Goal: Task Accomplishment & Management: Use online tool/utility

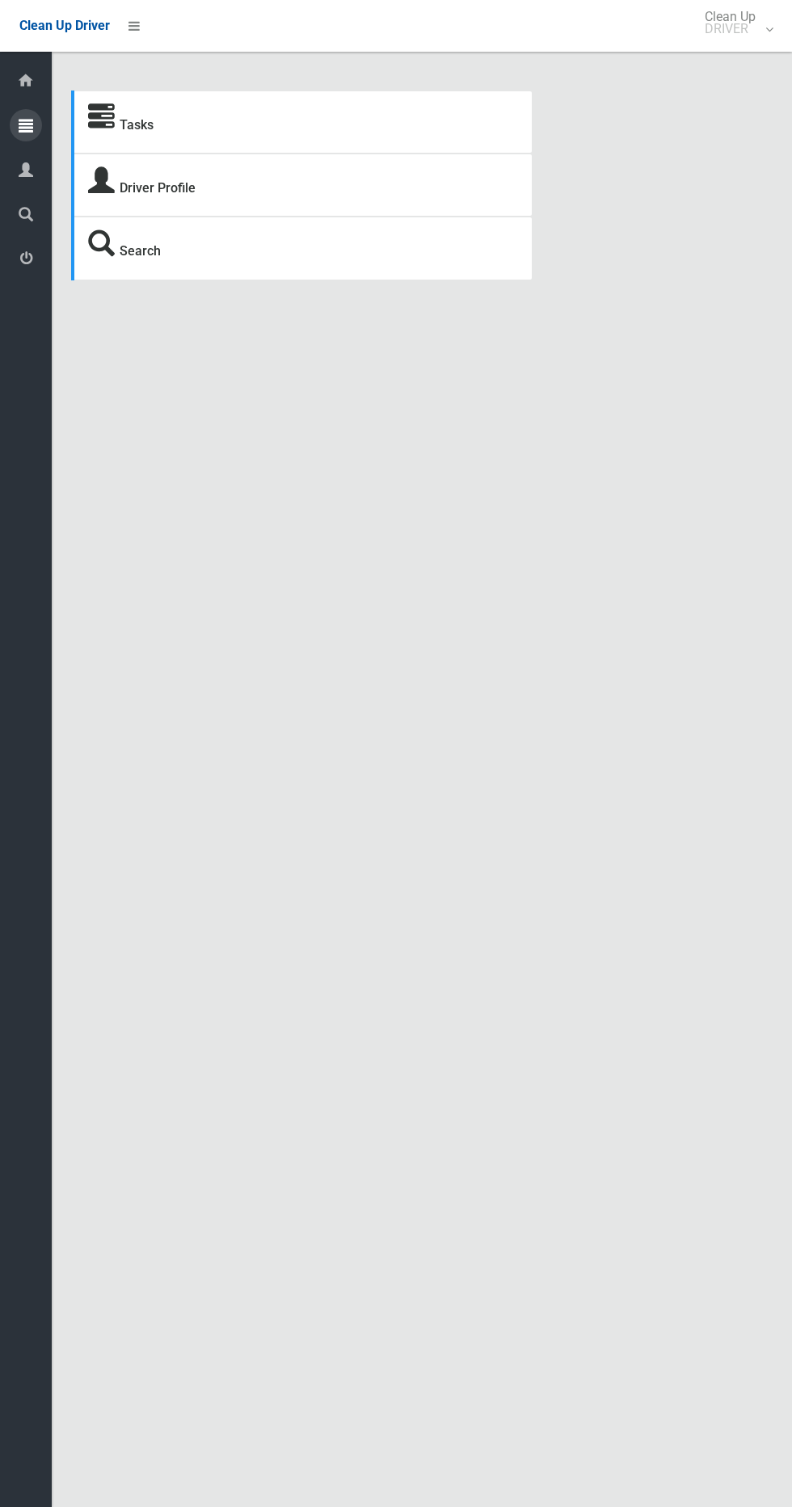
click at [26, 126] on icon at bounding box center [26, 125] width 15 height 32
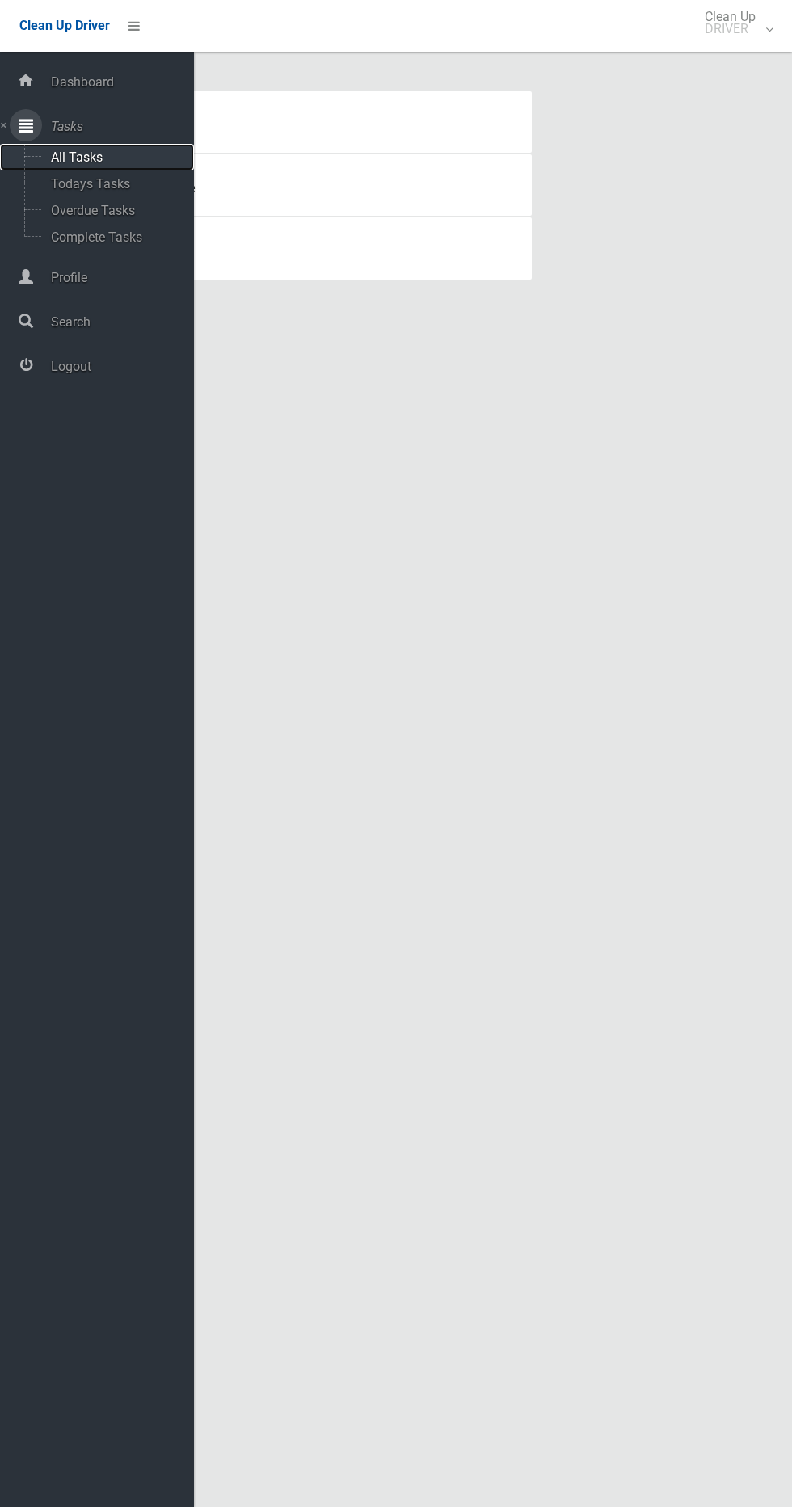
click at [133, 157] on span "All Tasks" at bounding box center [113, 156] width 134 height 15
click at [132, 183] on span "Todays Tasks" at bounding box center [113, 183] width 134 height 15
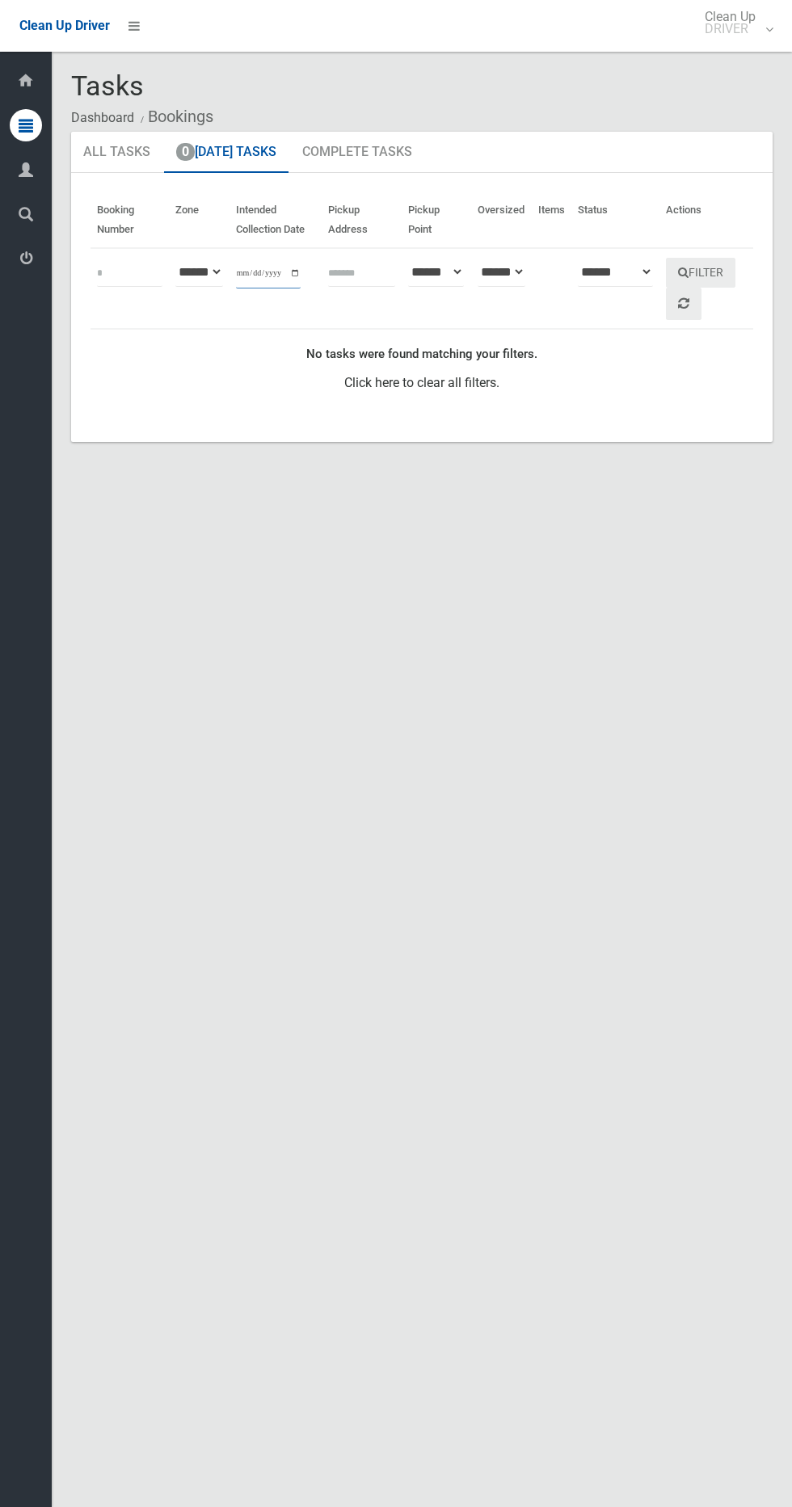
click at [285, 263] on input "**********" at bounding box center [268, 274] width 65 height 30
type input "**********"
click at [705, 275] on button "Filter" at bounding box center [700, 273] width 69 height 30
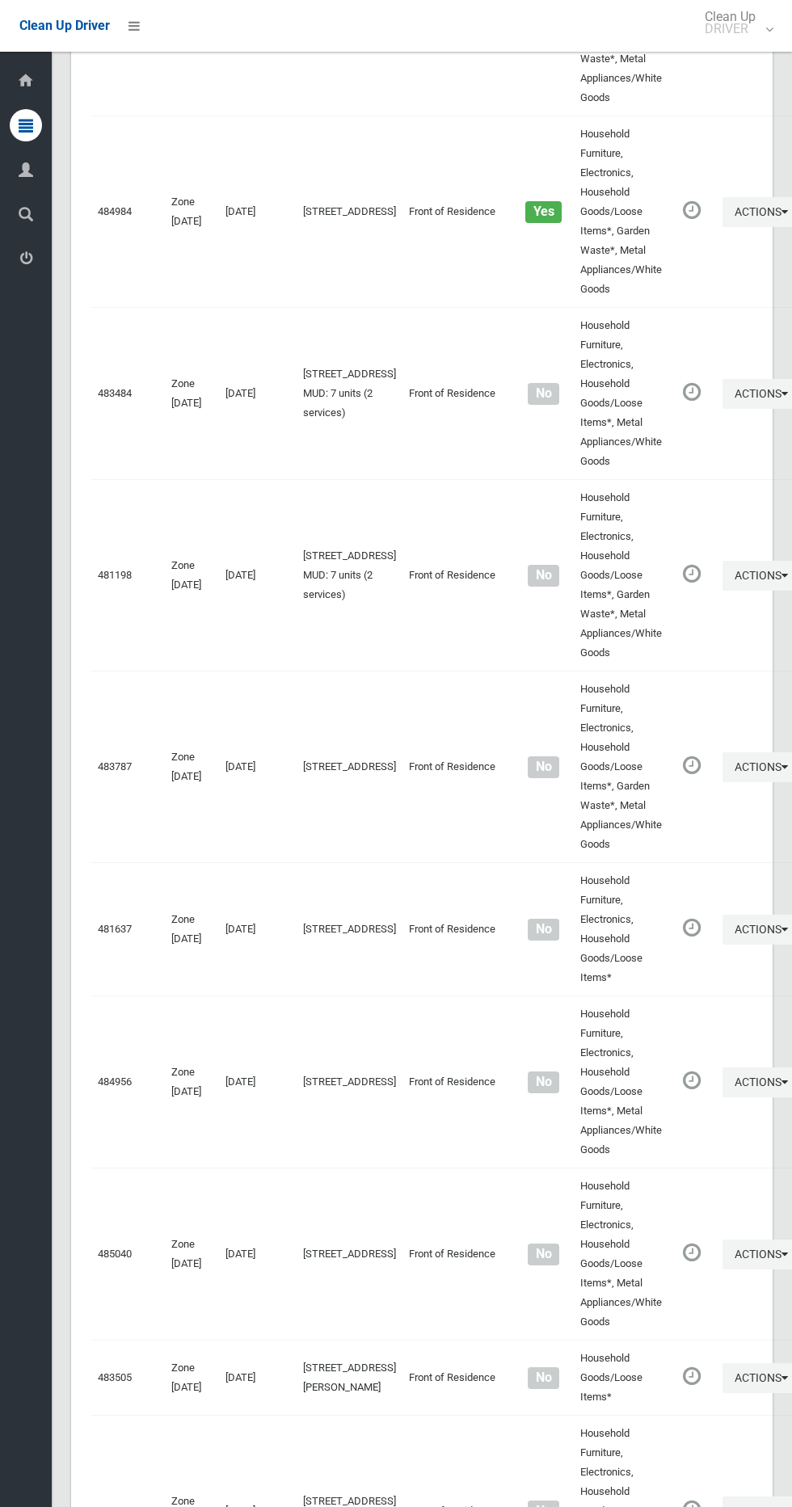
scroll to position [7834, 0]
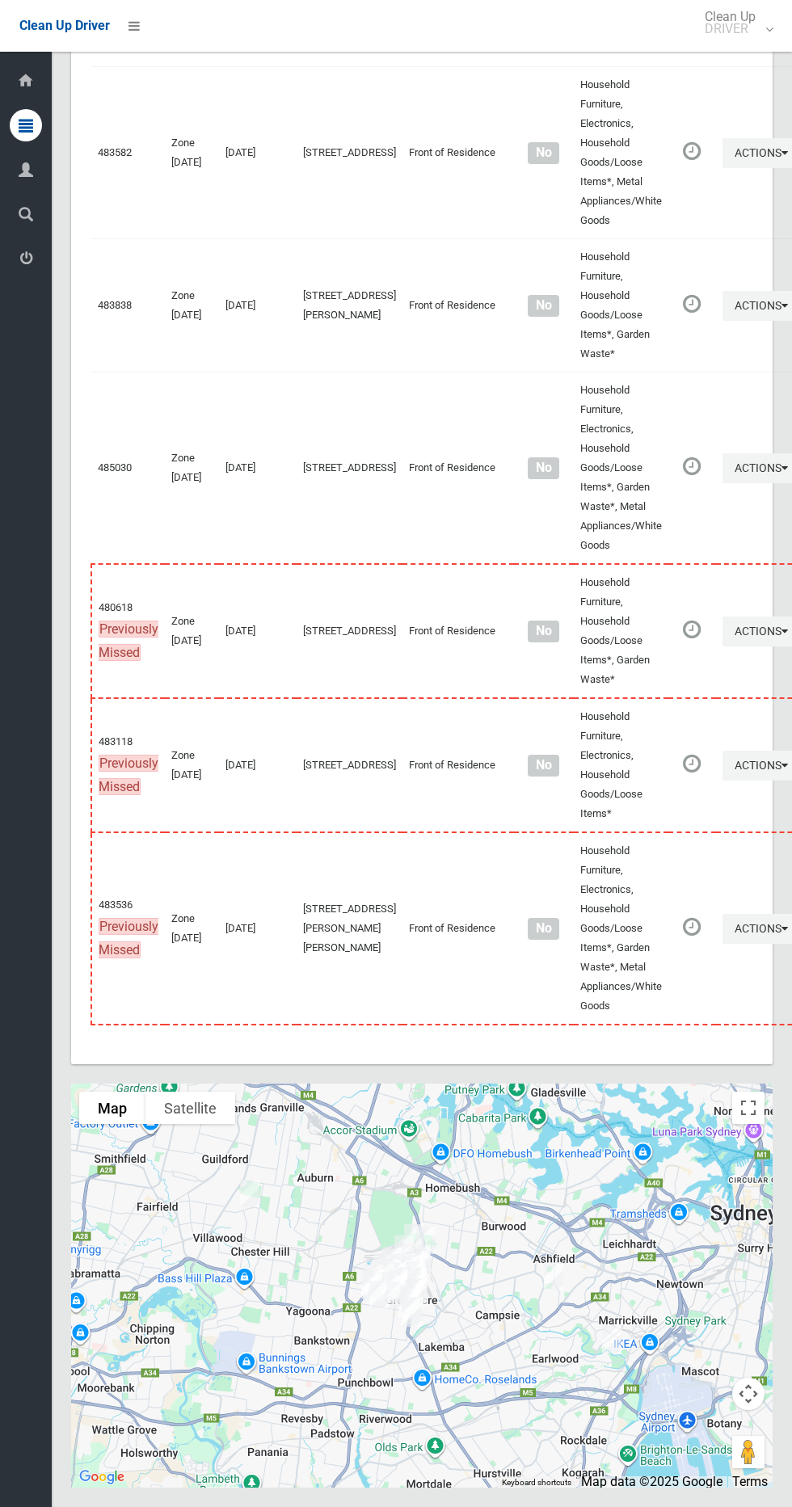
click at [751, 1136] on div at bounding box center [421, 1285] width 701 height 404
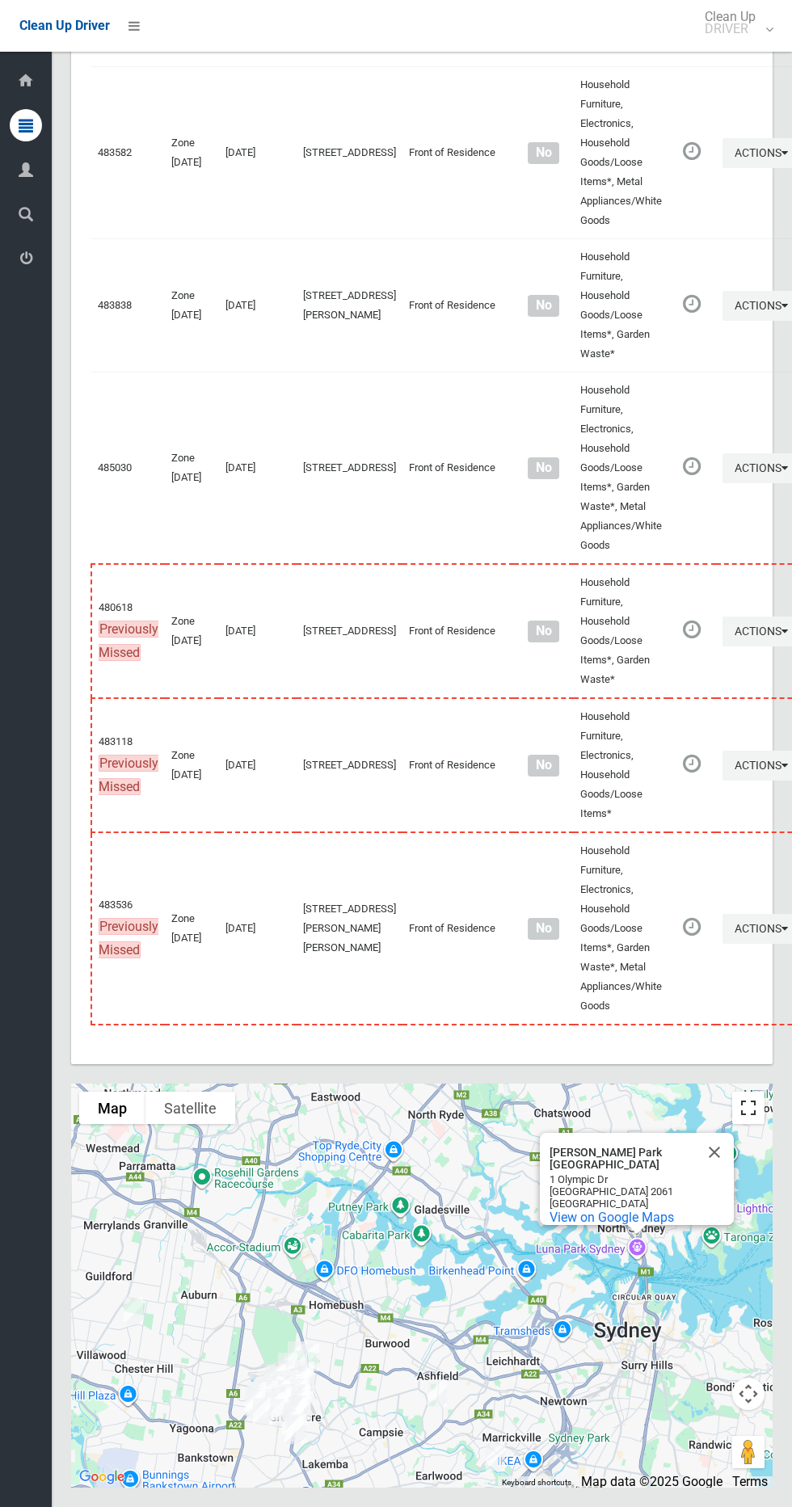
click at [747, 1113] on button "Toggle fullscreen view" at bounding box center [748, 1107] width 32 height 32
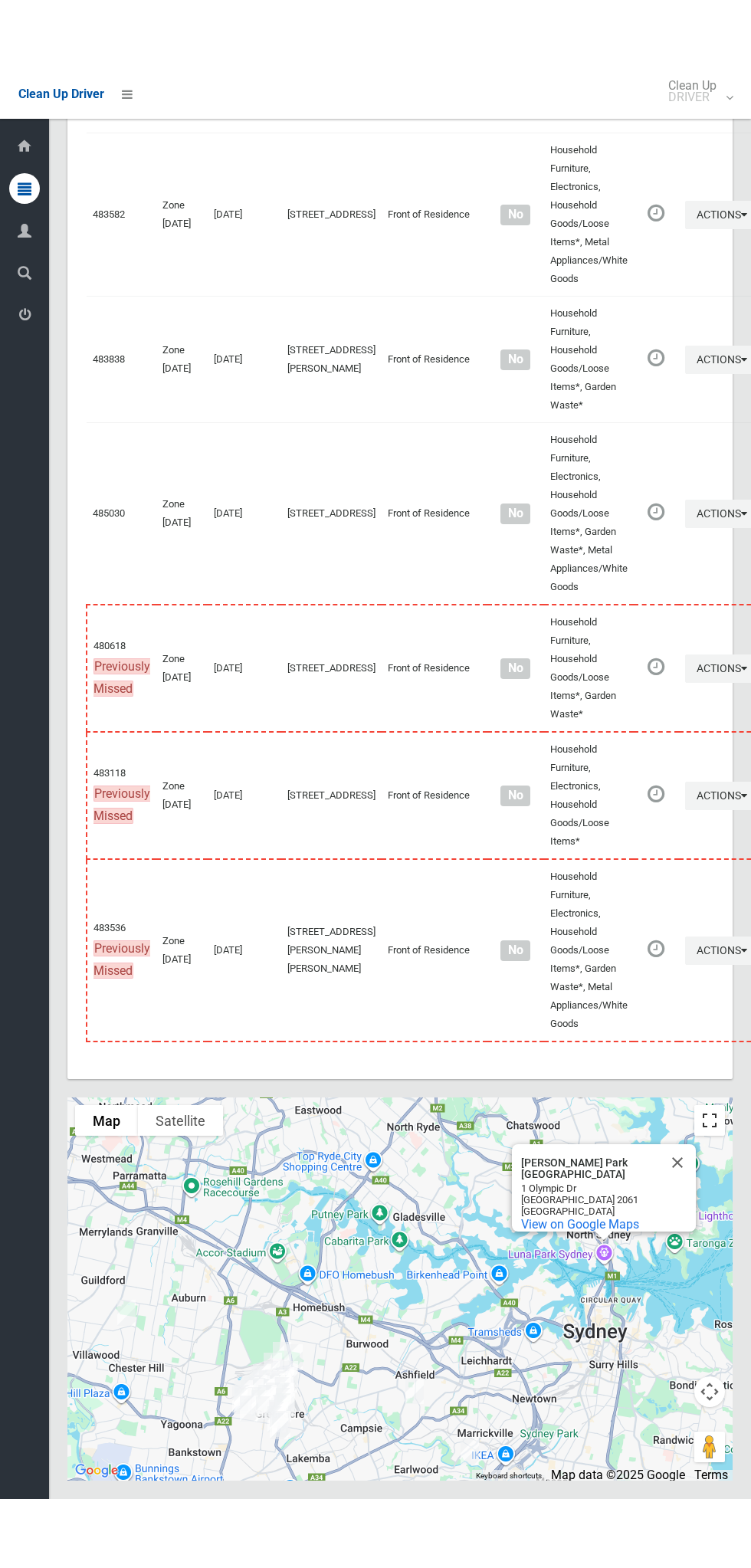
scroll to position [7293, 0]
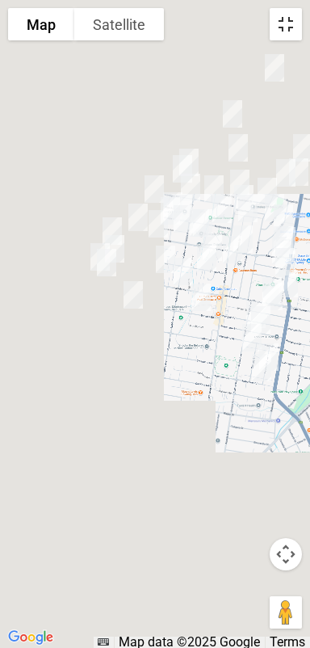
click at [288, 23] on button "Toggle fullscreen view" at bounding box center [286, 24] width 32 height 32
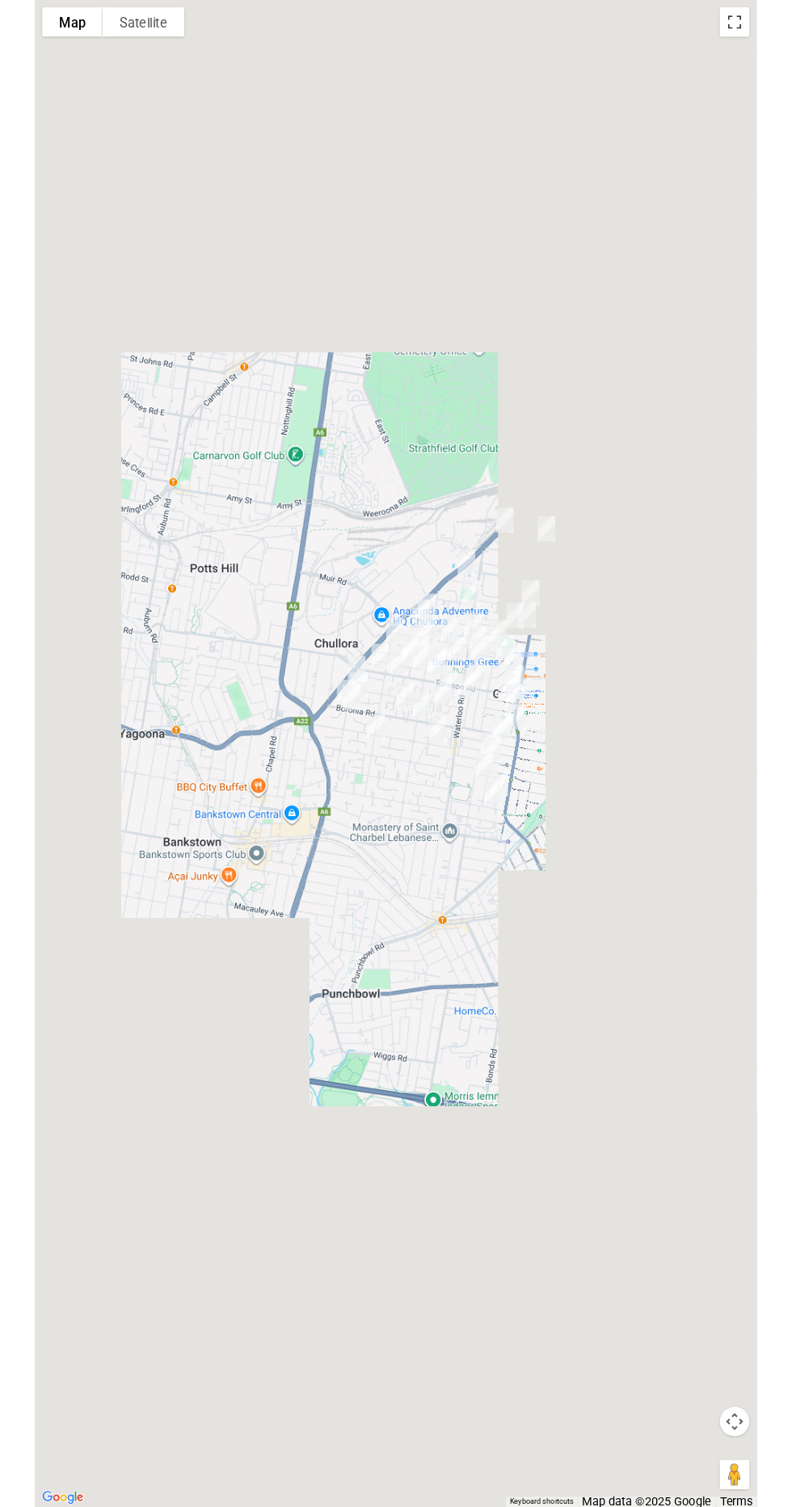
scroll to position [7756, 0]
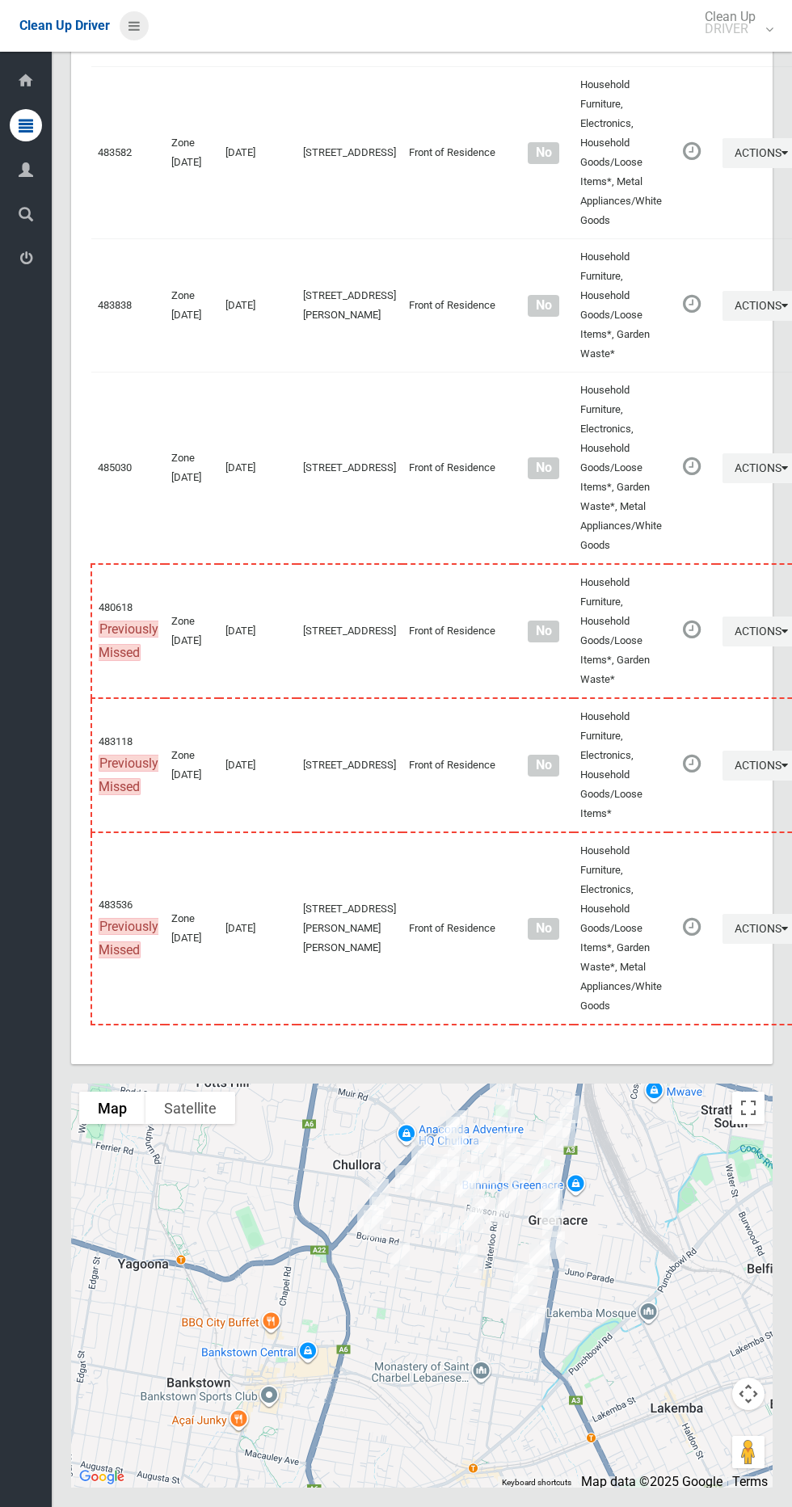
click at [129, 15] on icon at bounding box center [133, 25] width 11 height 27
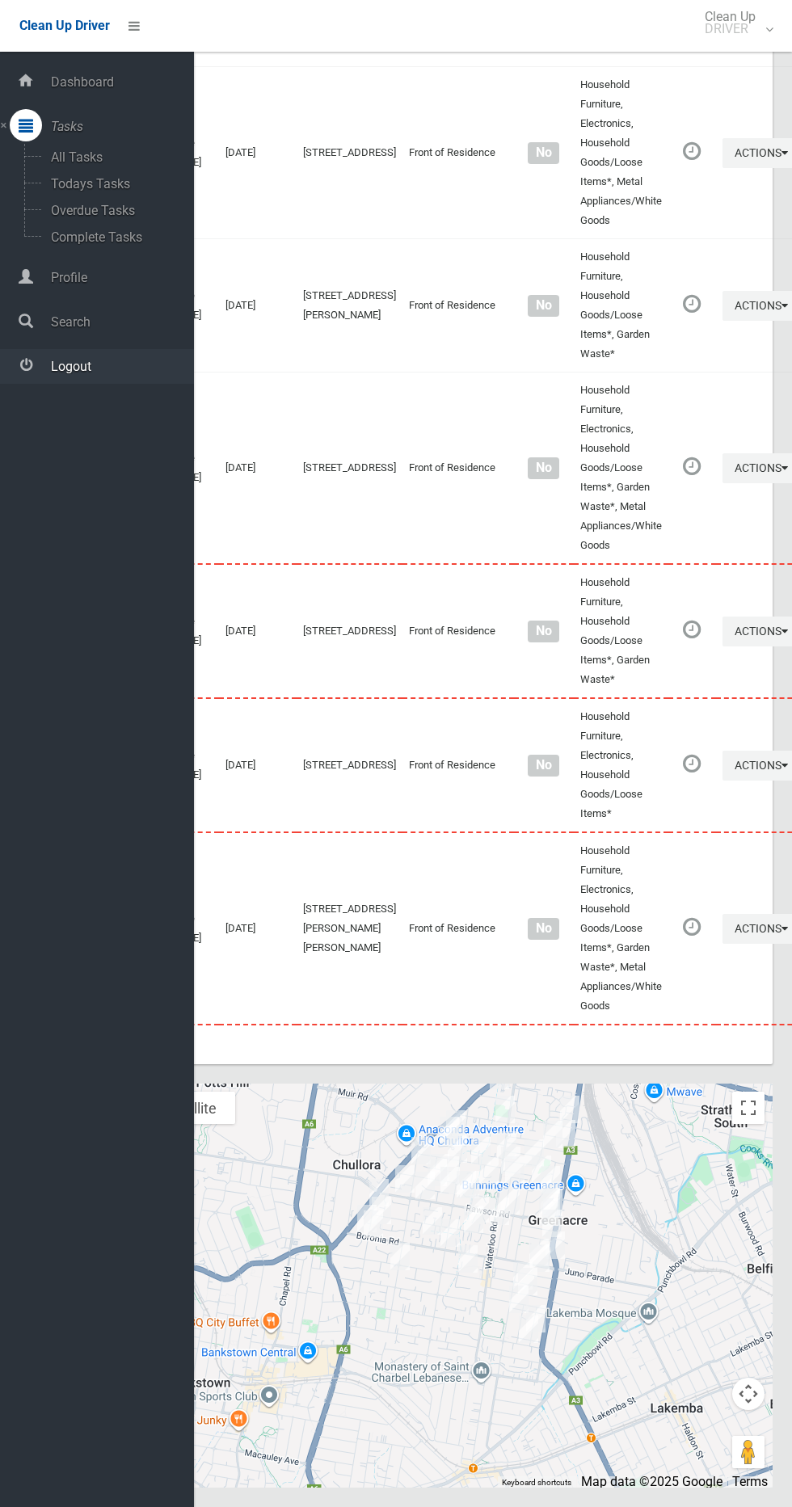
click at [96, 372] on span "Logout" at bounding box center [120, 366] width 148 height 15
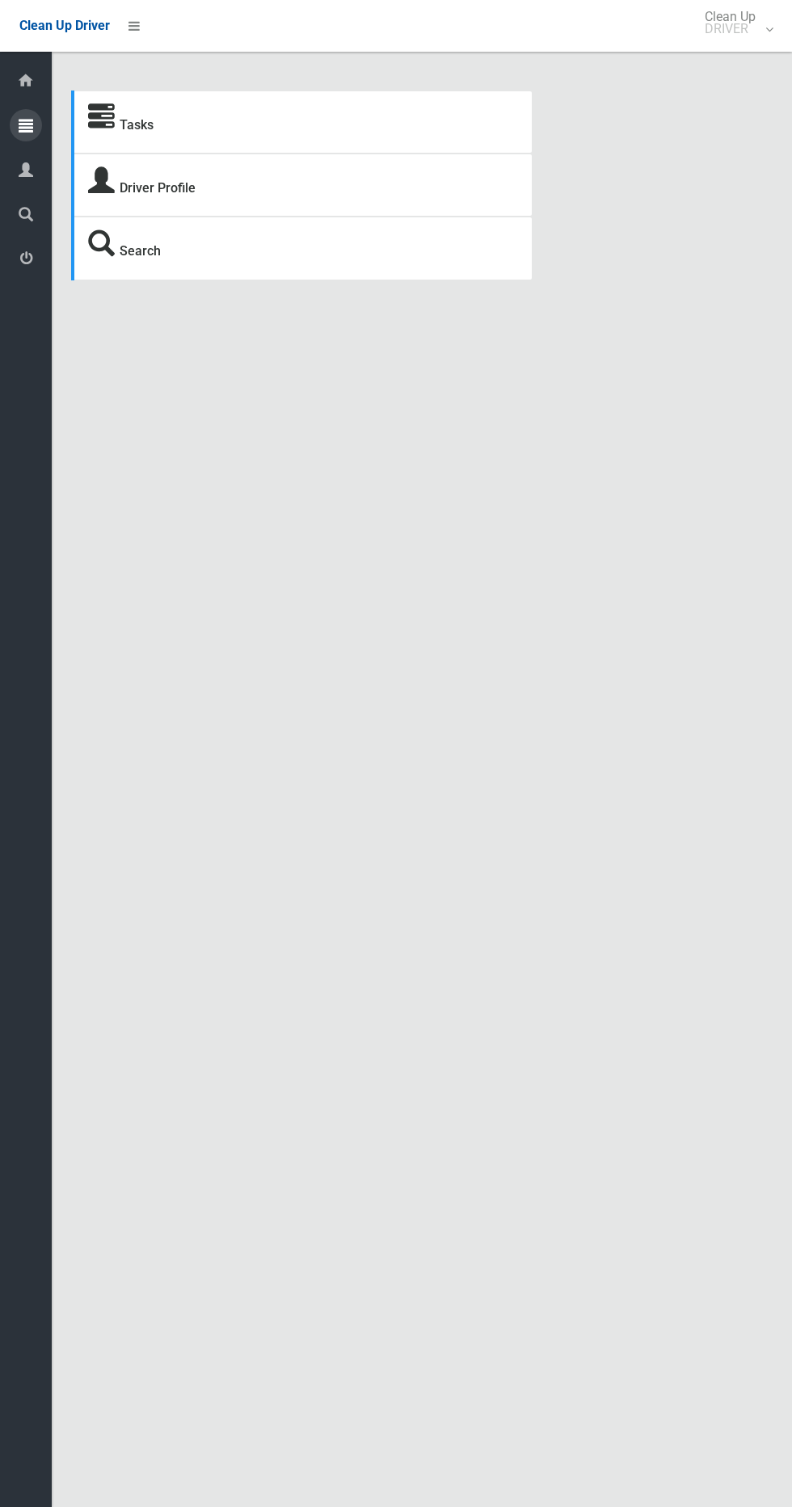
click at [26, 124] on icon at bounding box center [26, 125] width 15 height 32
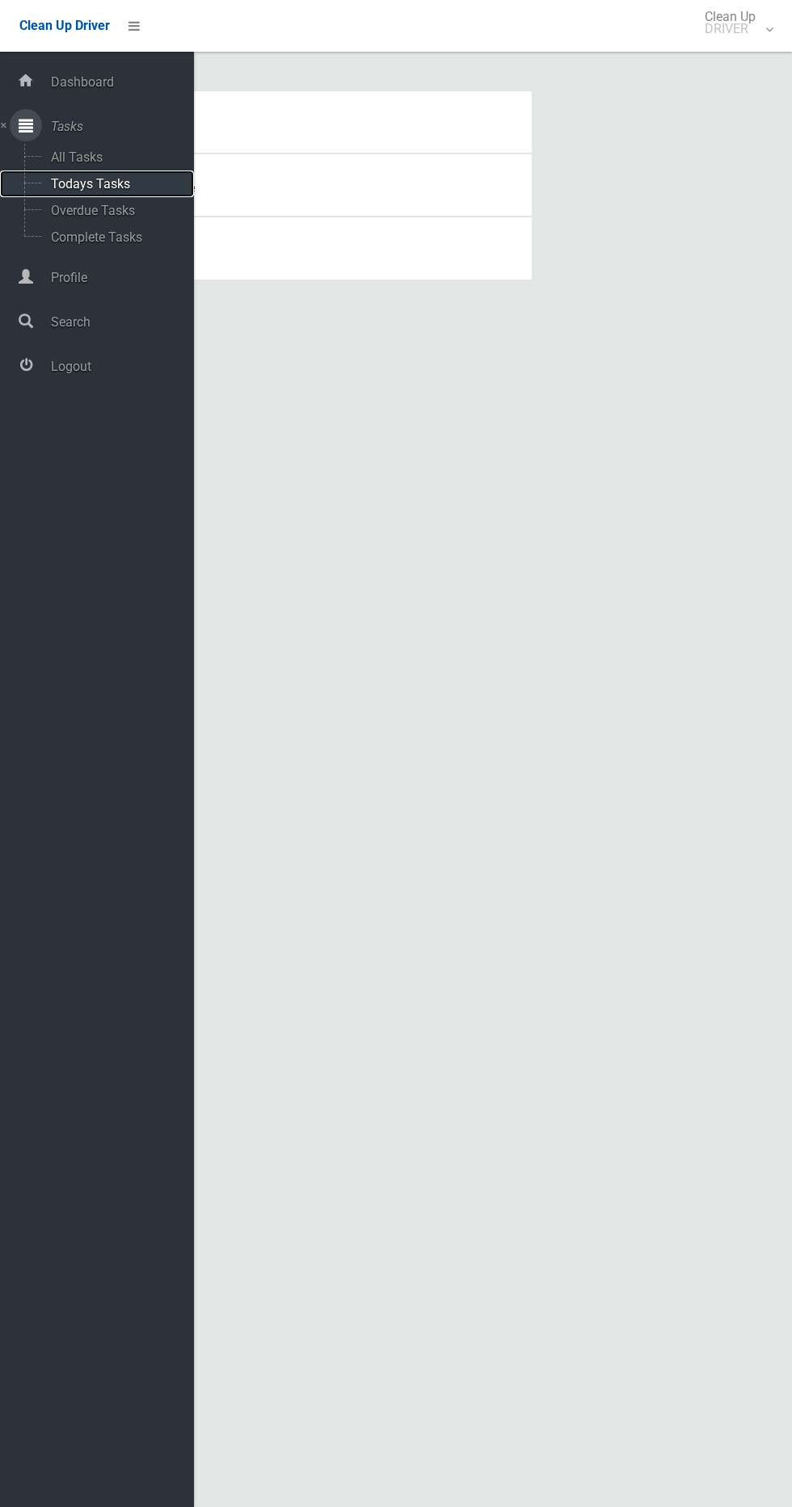
click at [110, 190] on span "Todays Tasks" at bounding box center [113, 183] width 134 height 15
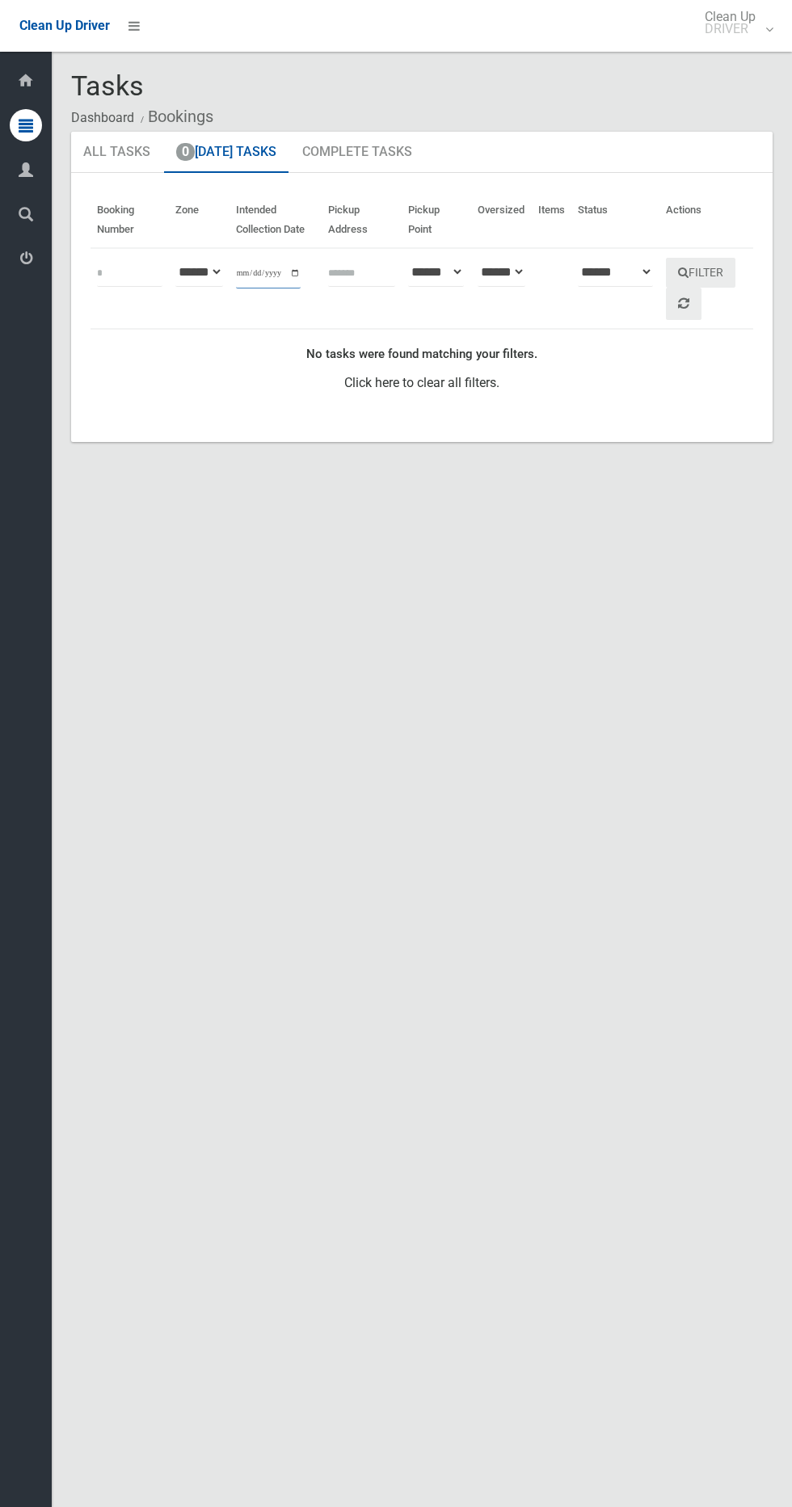
click at [263, 272] on input "**********" at bounding box center [268, 274] width 65 height 30
type input "**********"
click at [713, 274] on button "Filter" at bounding box center [700, 273] width 69 height 30
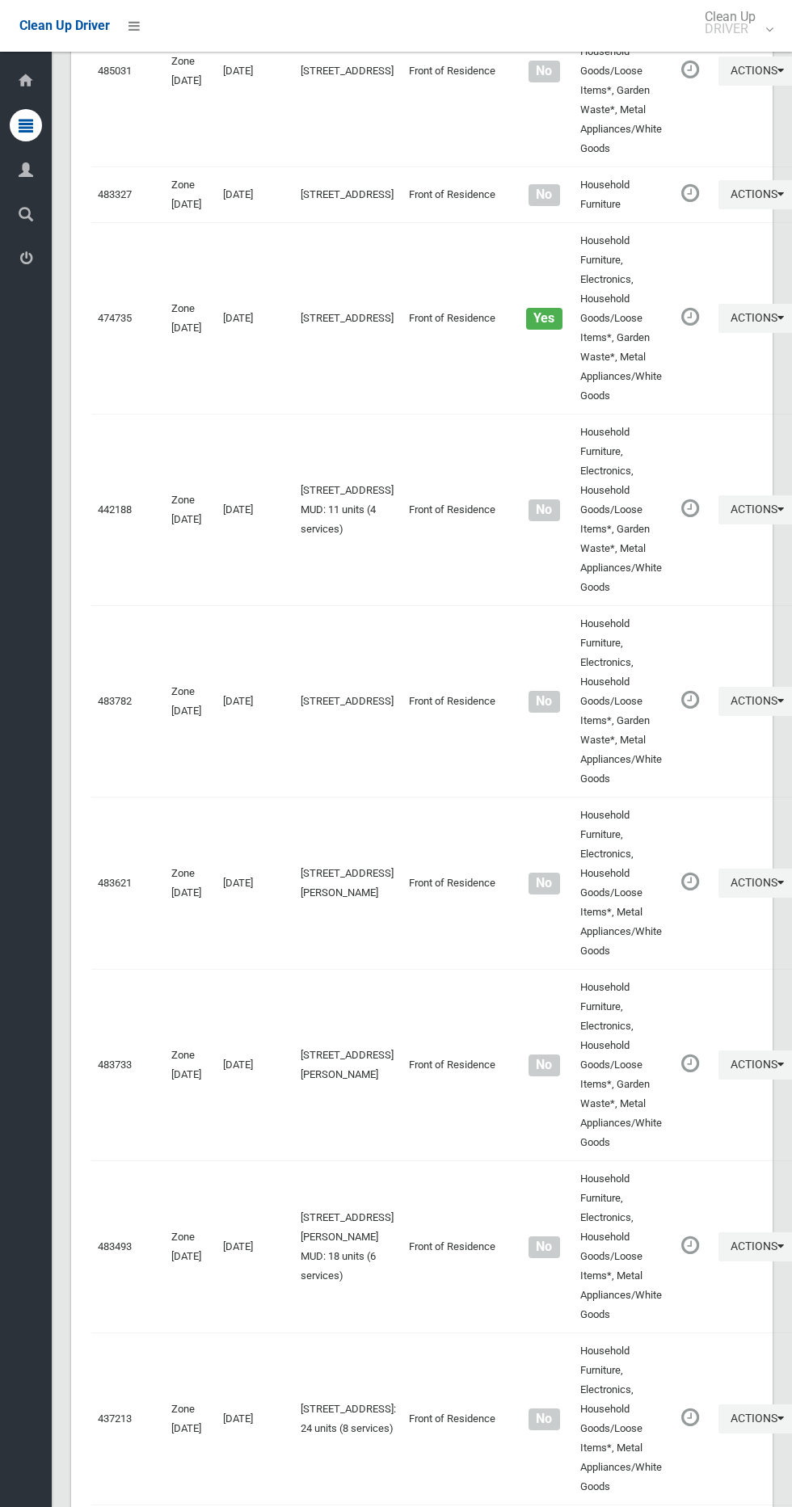
scroll to position [7909, 0]
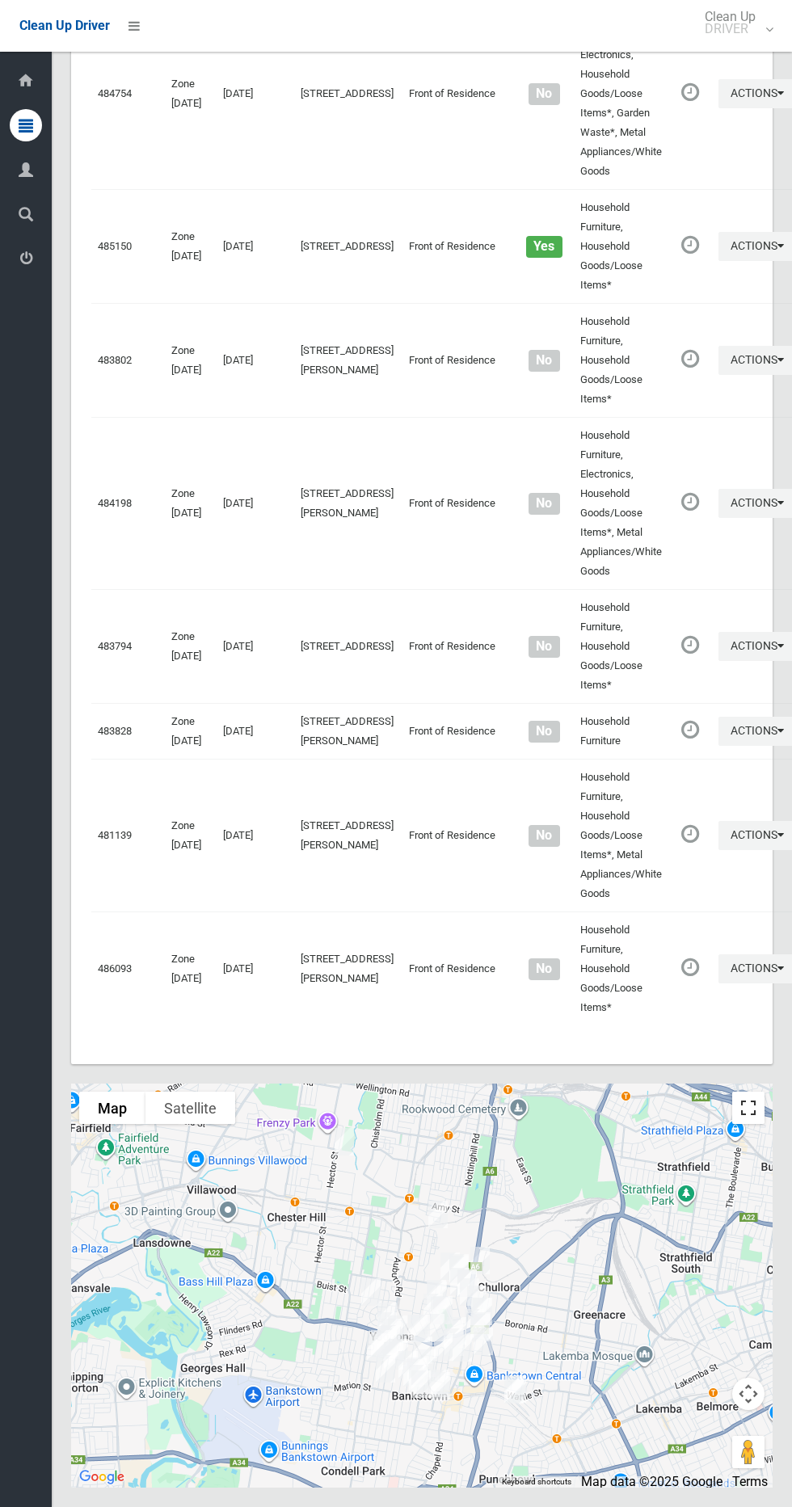
click at [757, 1113] on button "Toggle fullscreen view" at bounding box center [748, 1107] width 32 height 32
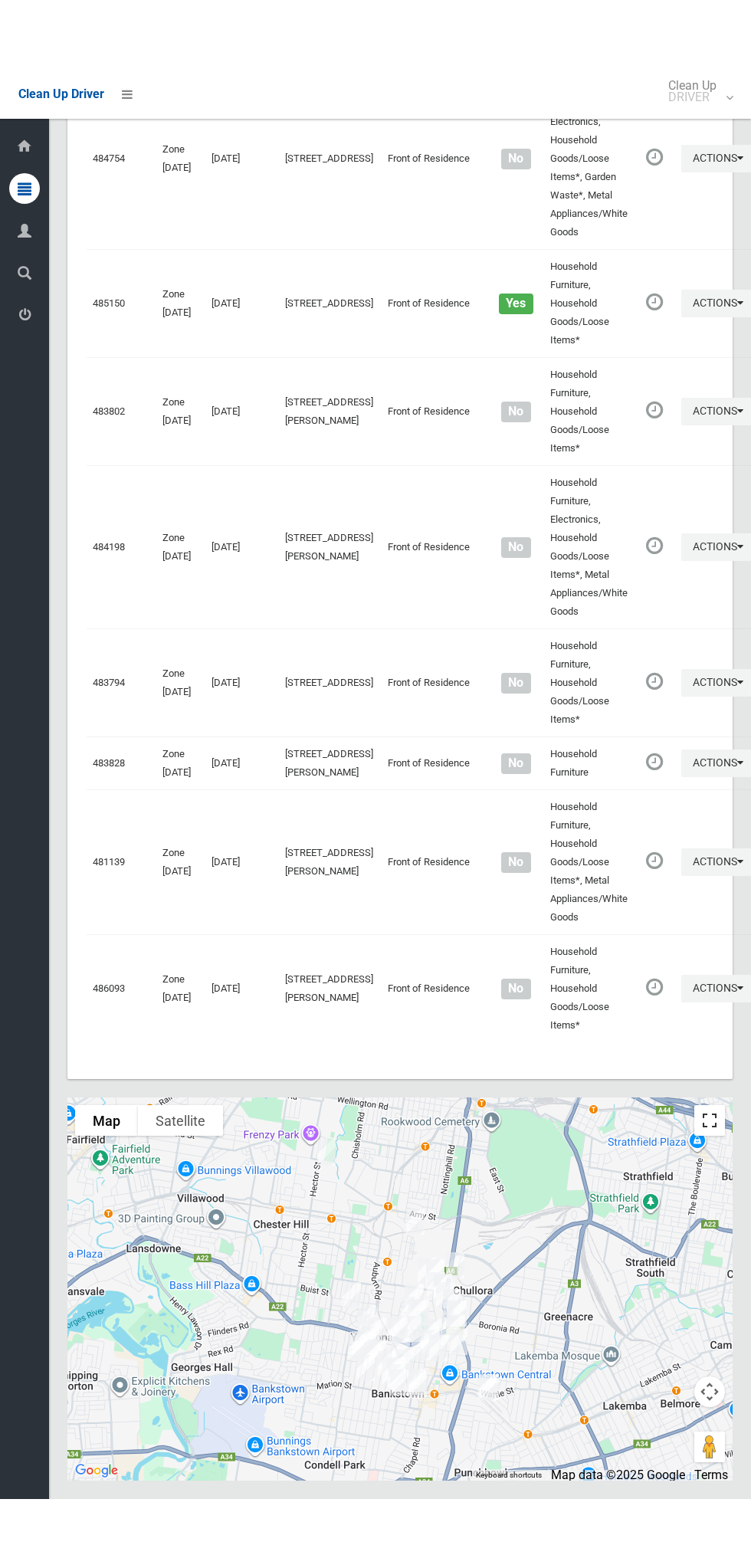
scroll to position [7363, 0]
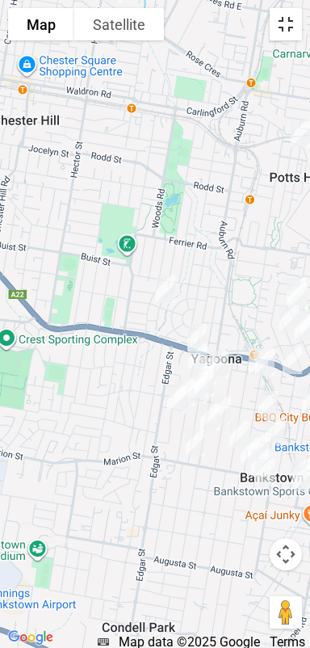
click at [274, 23] on button "Toggle fullscreen view" at bounding box center [286, 24] width 32 height 32
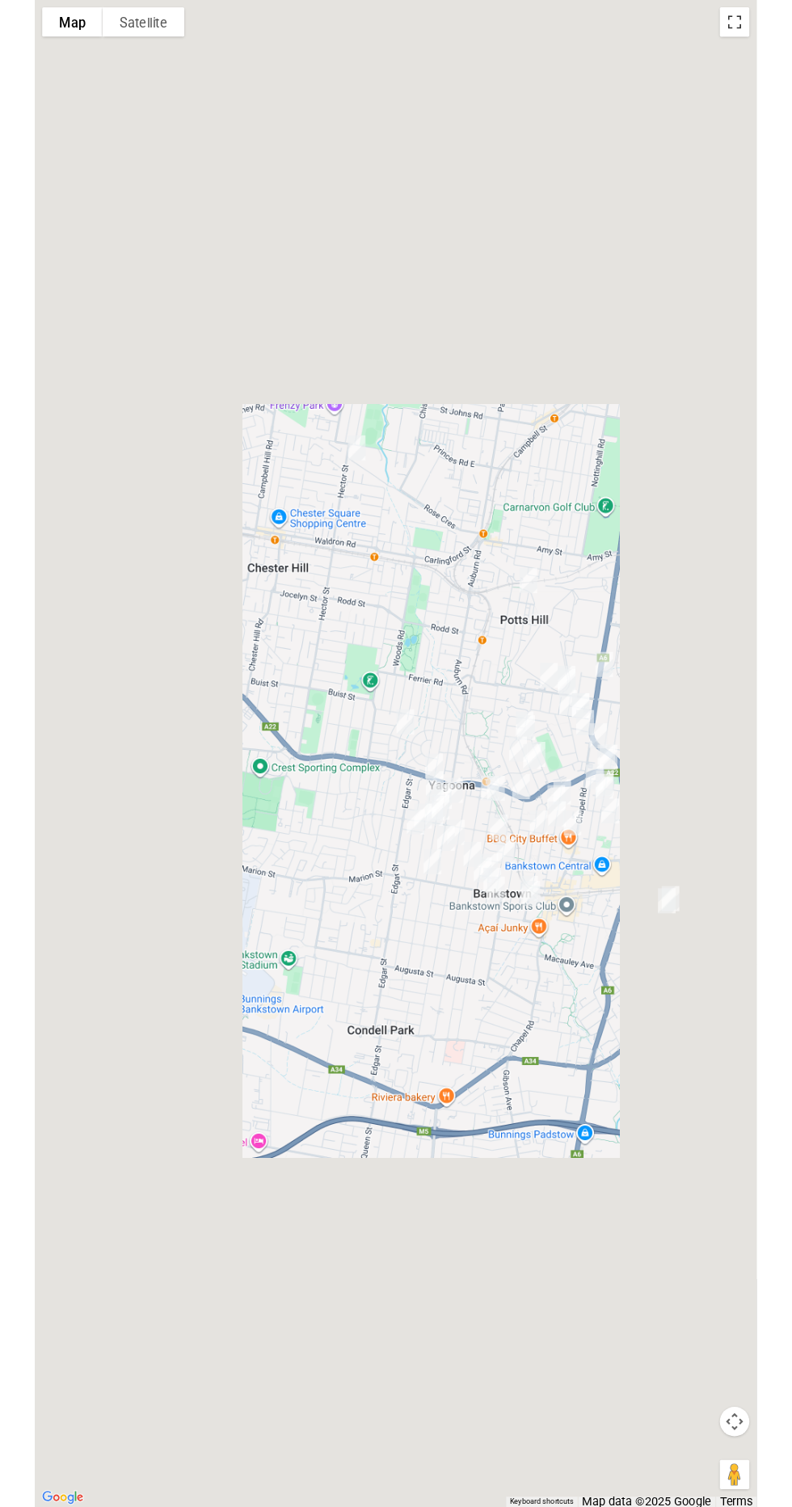
scroll to position [7816, 0]
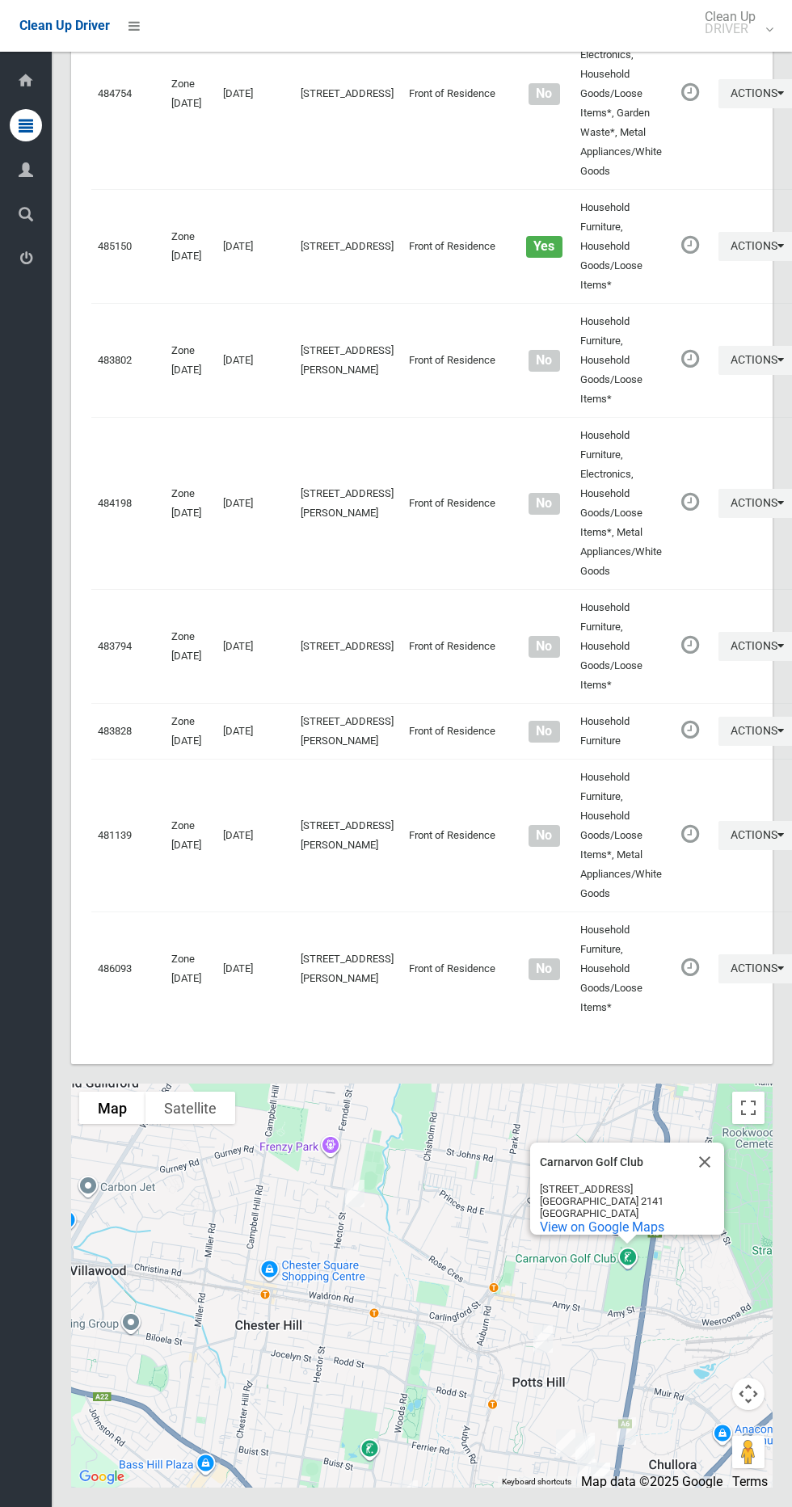
click at [134, 40] on li at bounding box center [129, 26] width 39 height 52
click at [169, 37] on div "Clean Up Driver Clean Up DRIVER Logout" at bounding box center [396, 26] width 792 height 52
click at [140, 34] on link at bounding box center [134, 25] width 29 height 29
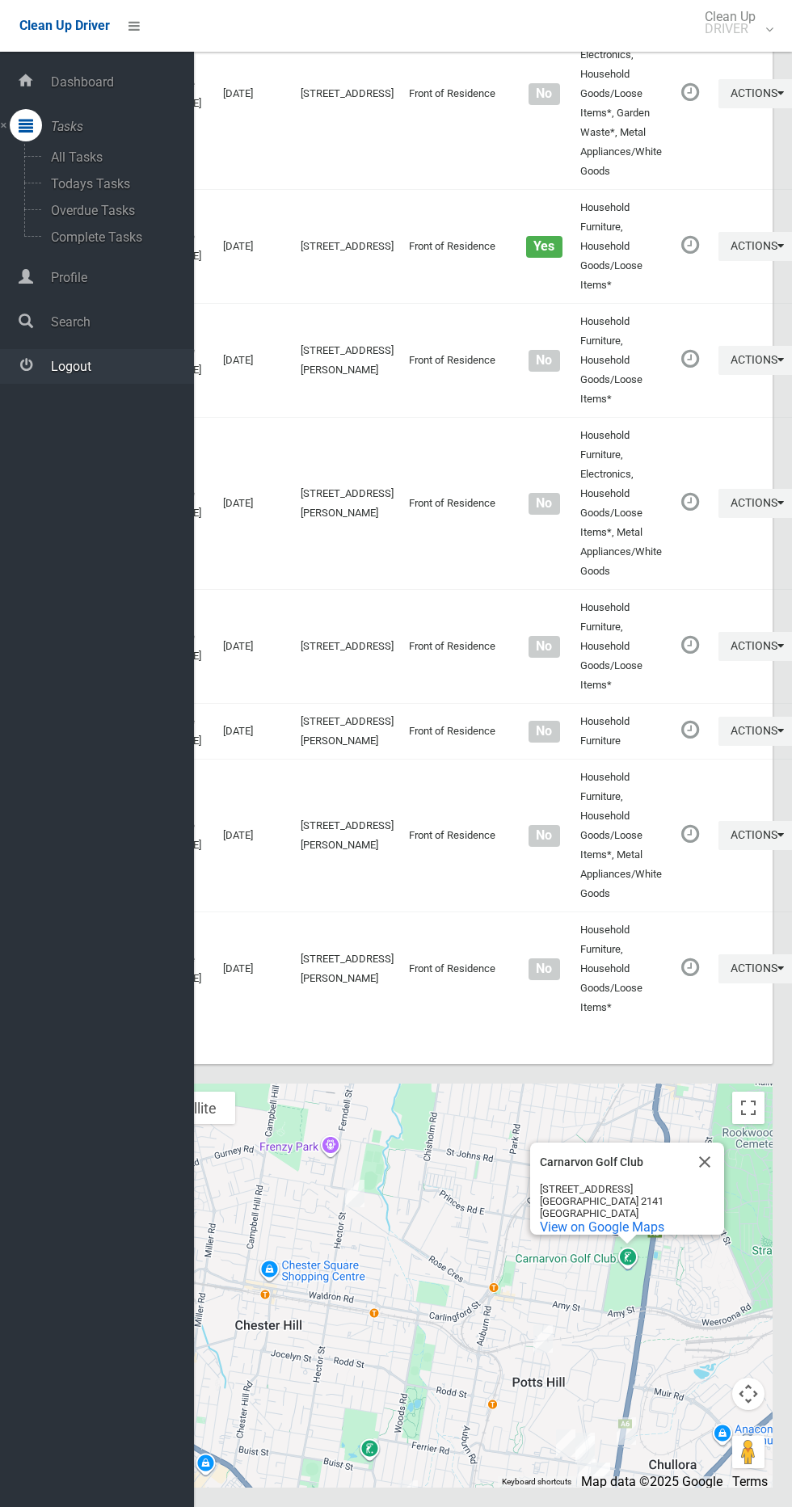
click at [75, 365] on span "Logout" at bounding box center [120, 366] width 148 height 15
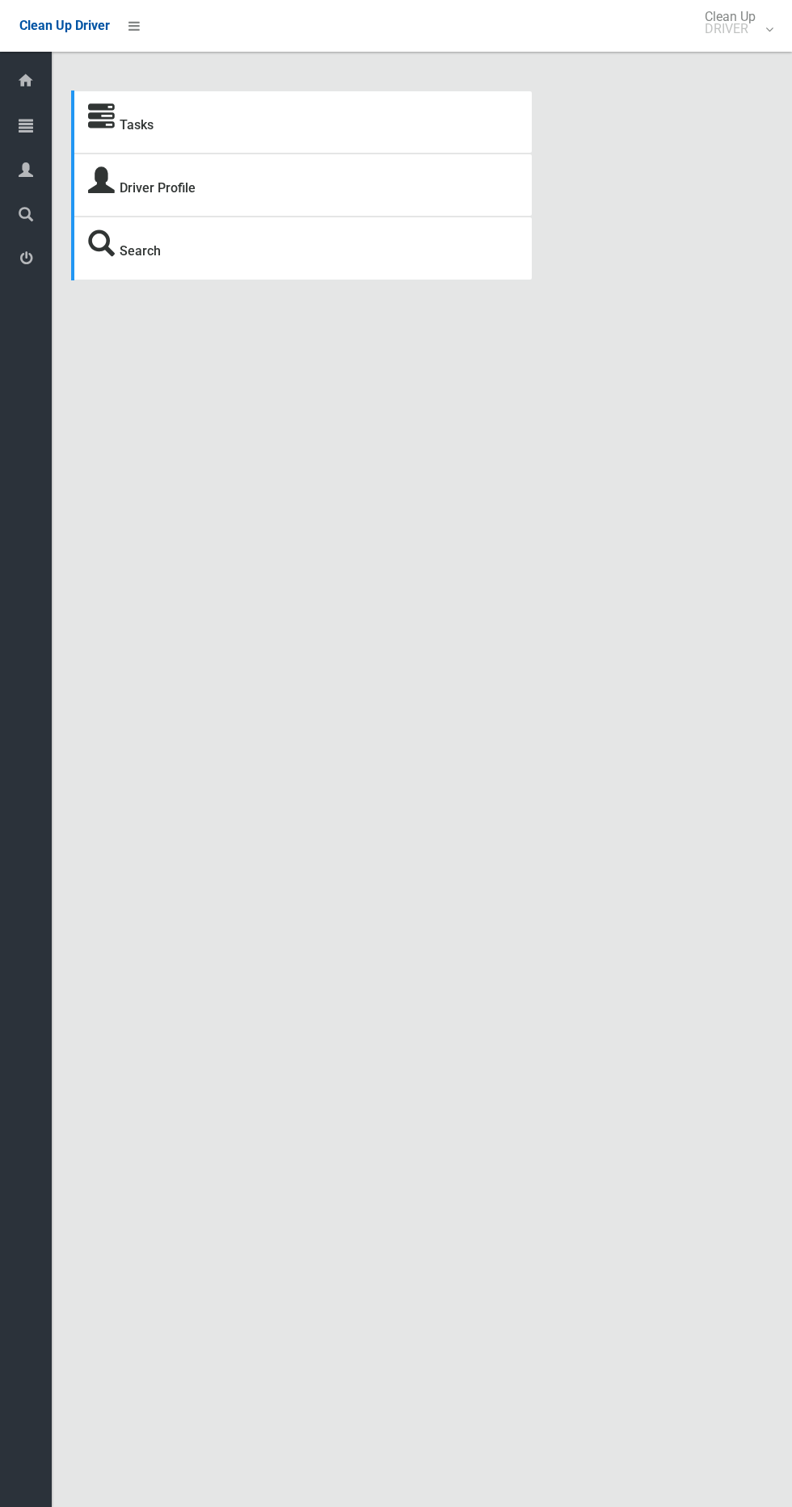
click at [72, 127] on div "Tasks" at bounding box center [301, 121] width 461 height 63
click at [34, 131] on div at bounding box center [26, 125] width 32 height 32
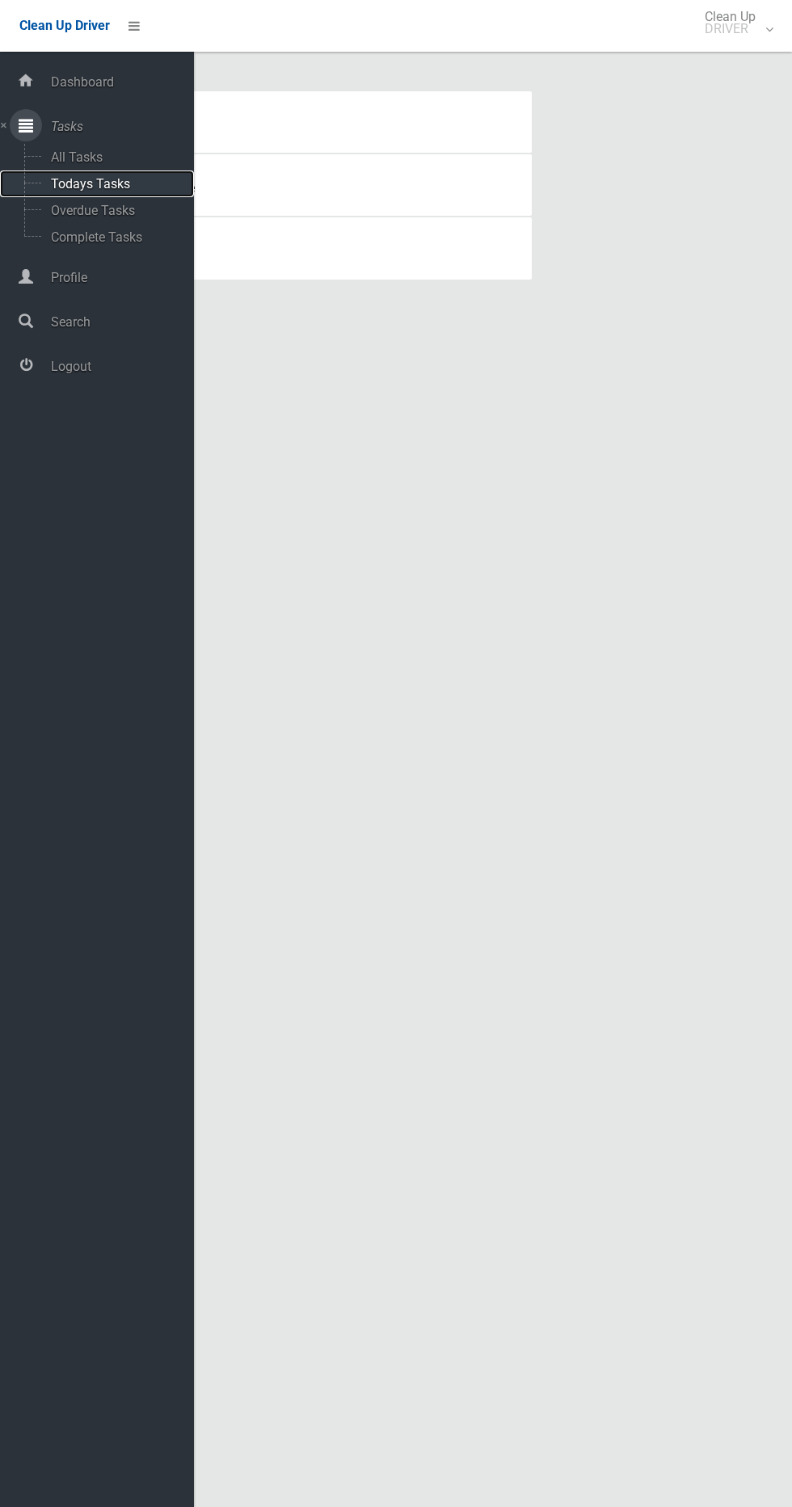
click at [141, 177] on span "Todays Tasks" at bounding box center [113, 183] width 134 height 15
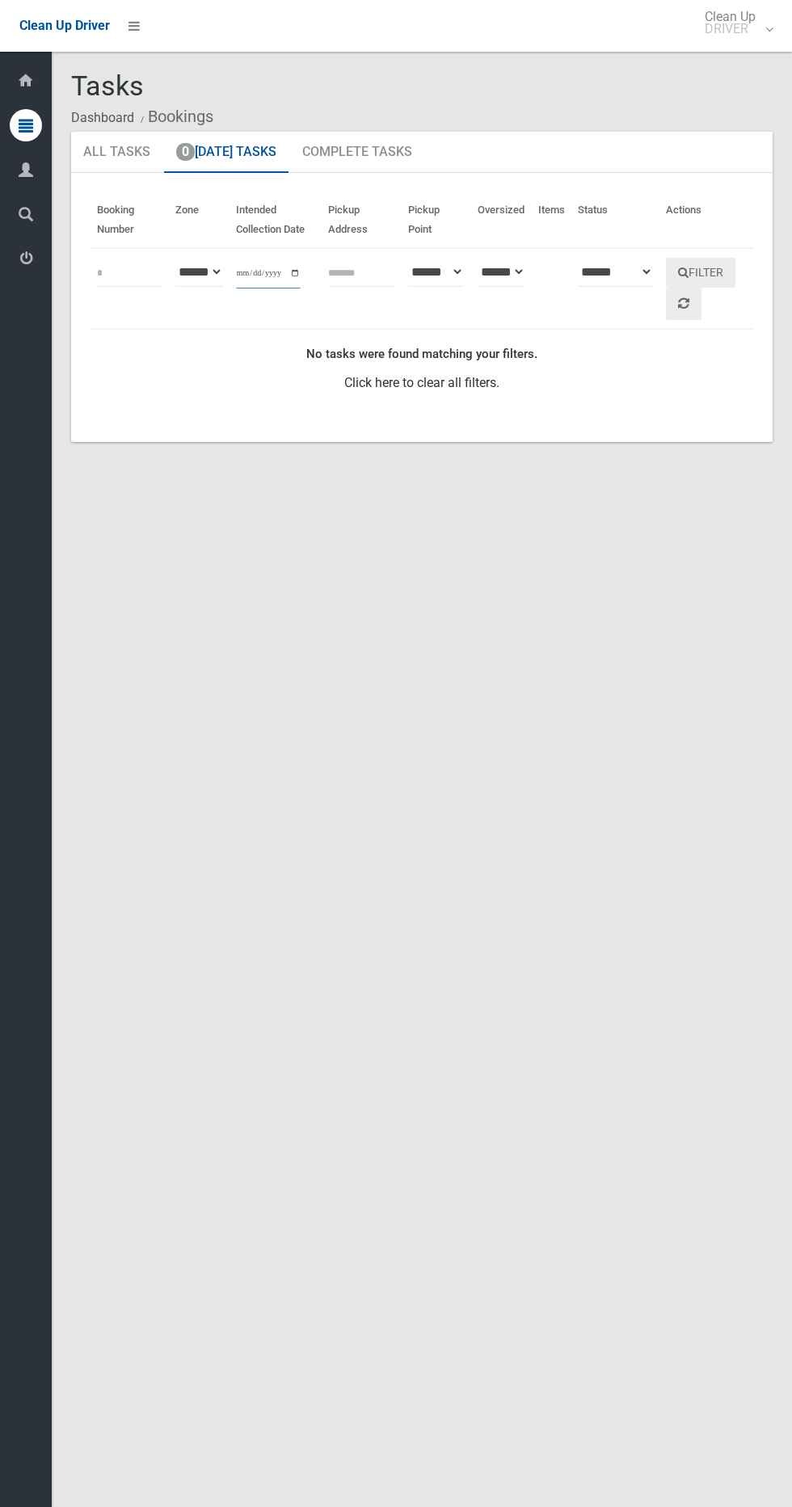
click at [259, 272] on input "**********" at bounding box center [268, 274] width 65 height 30
type input "**********"
click at [705, 262] on button "Filter" at bounding box center [700, 273] width 69 height 30
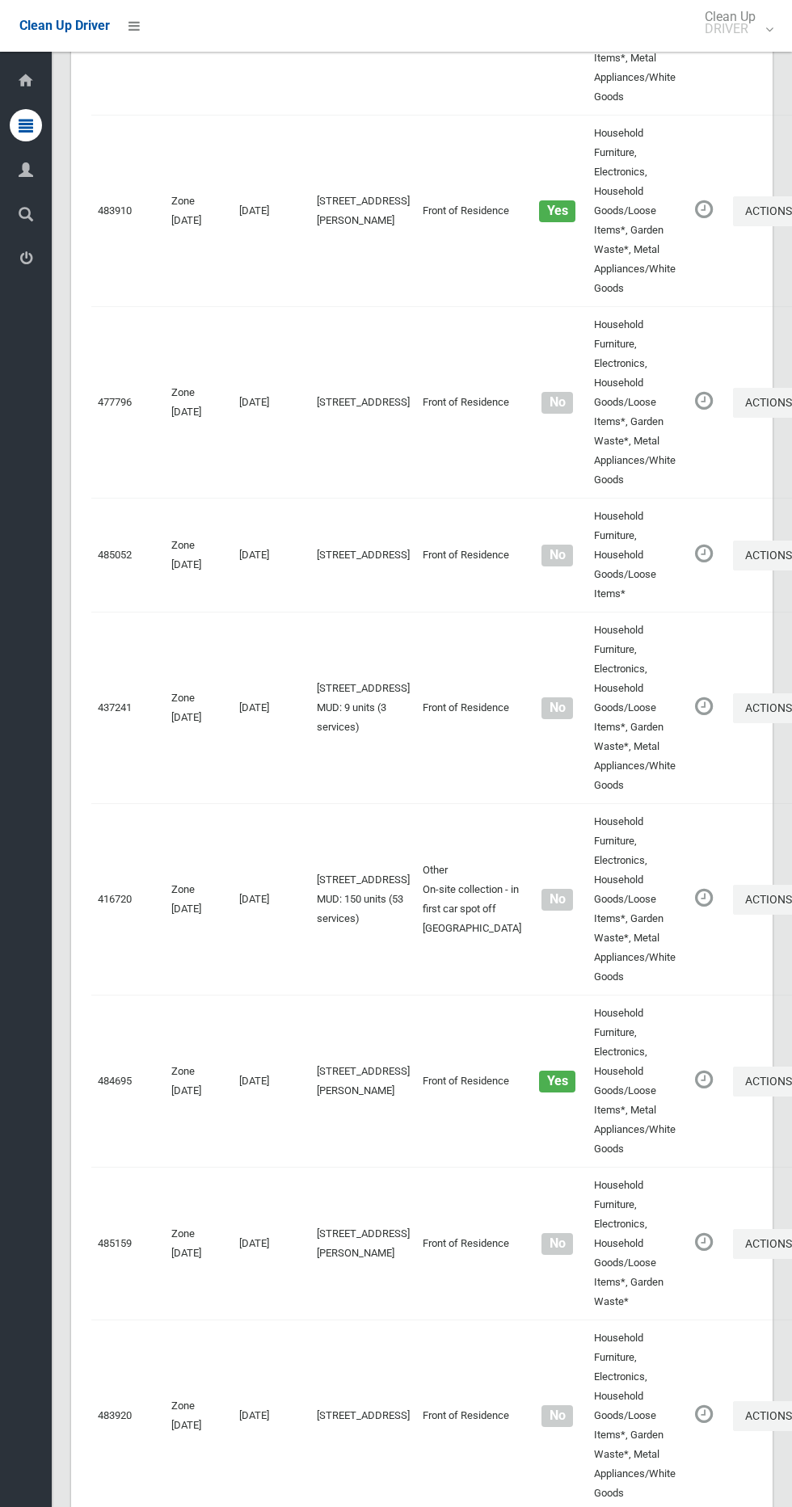
scroll to position [8957, 0]
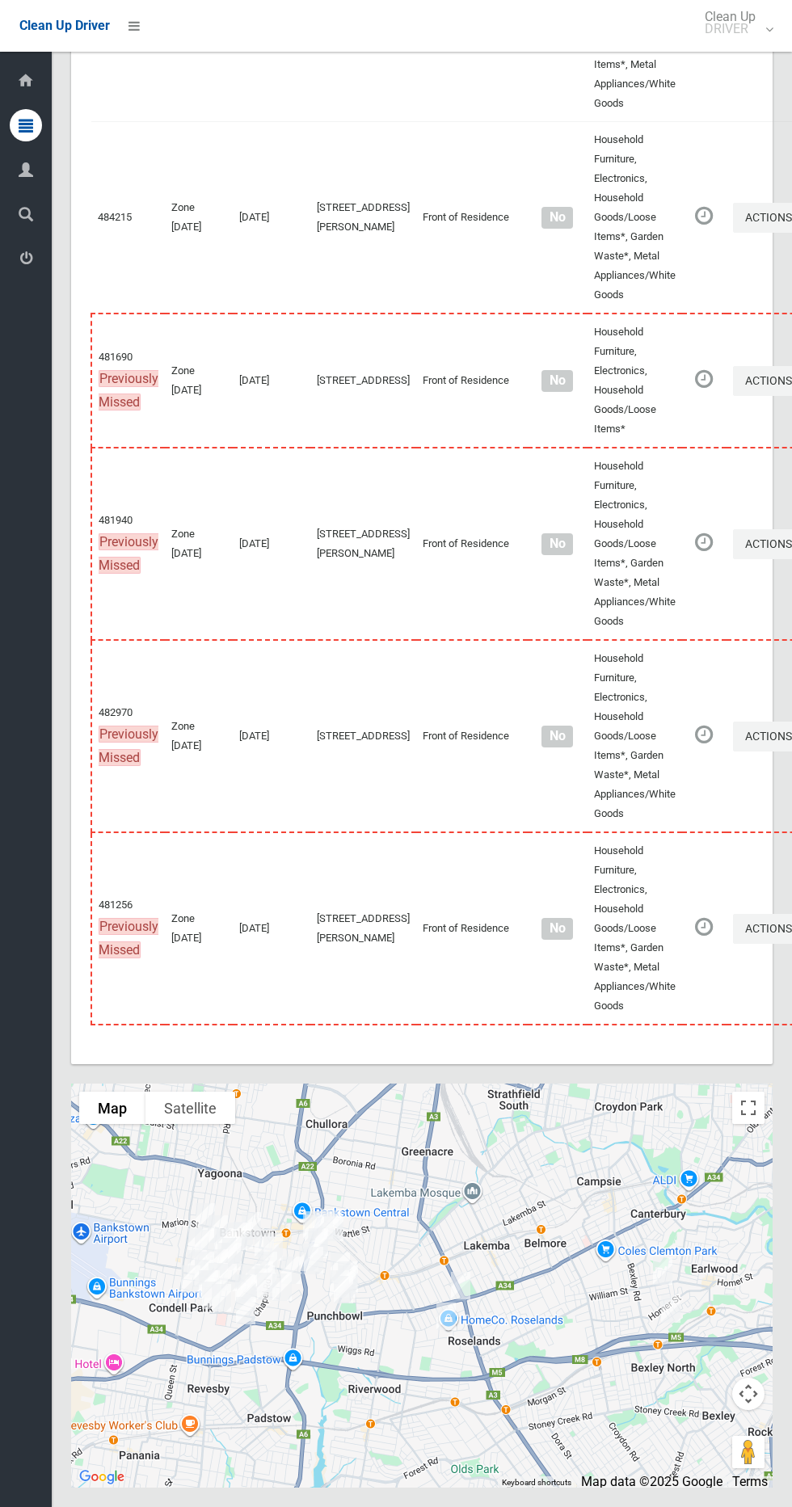
click at [769, 1101] on div at bounding box center [421, 1285] width 701 height 404
click at [747, 1118] on button "Toggle fullscreen view" at bounding box center [748, 1107] width 32 height 32
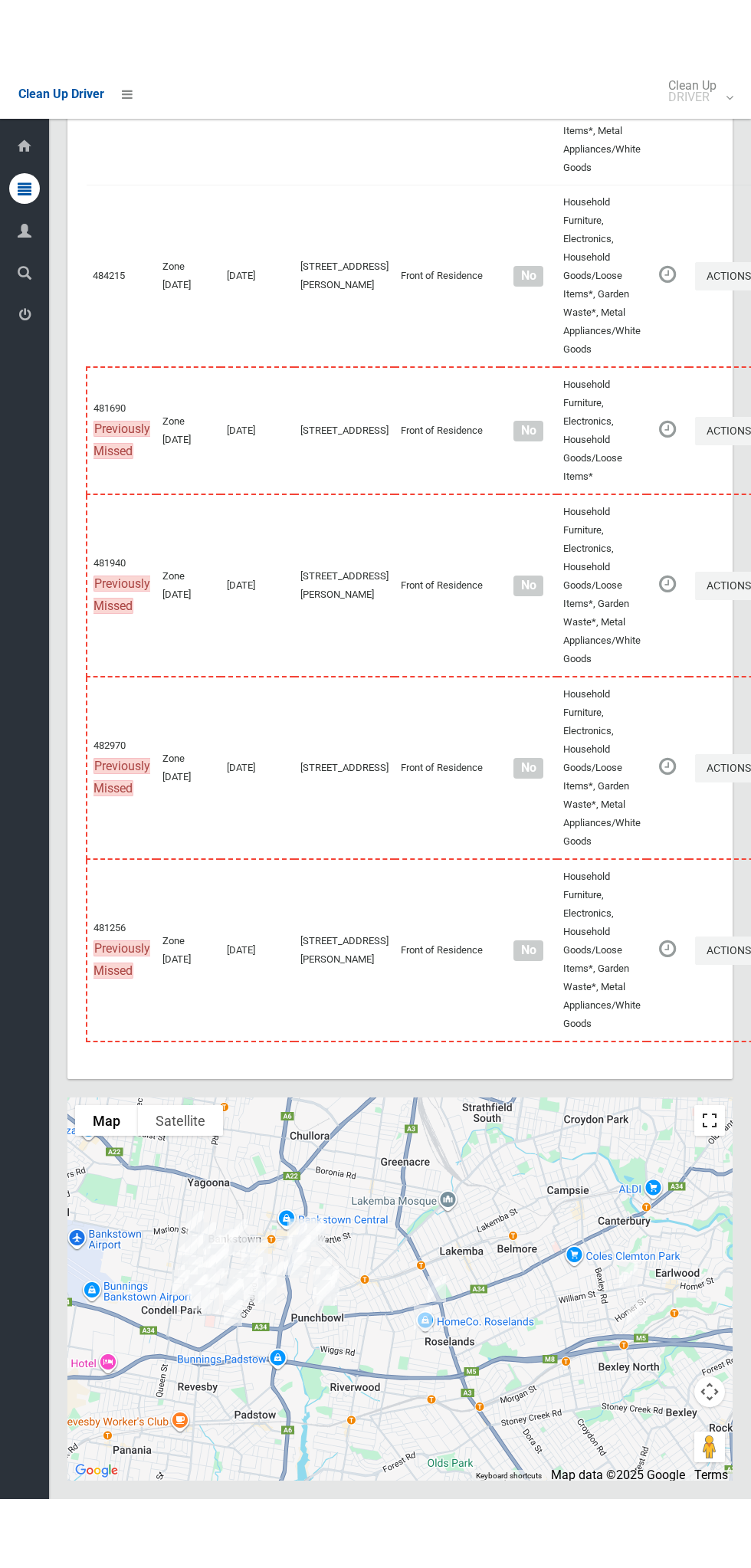
scroll to position [8358, 0]
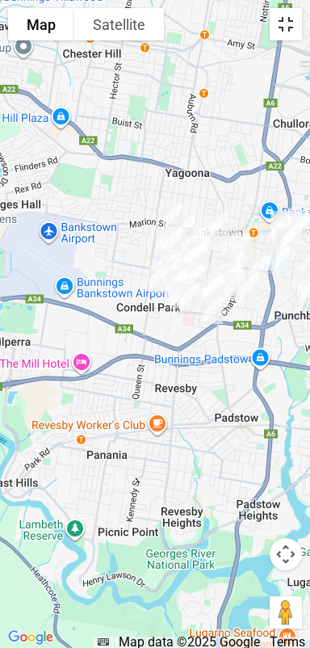
click at [279, 32] on button "Toggle fullscreen view" at bounding box center [286, 24] width 32 height 32
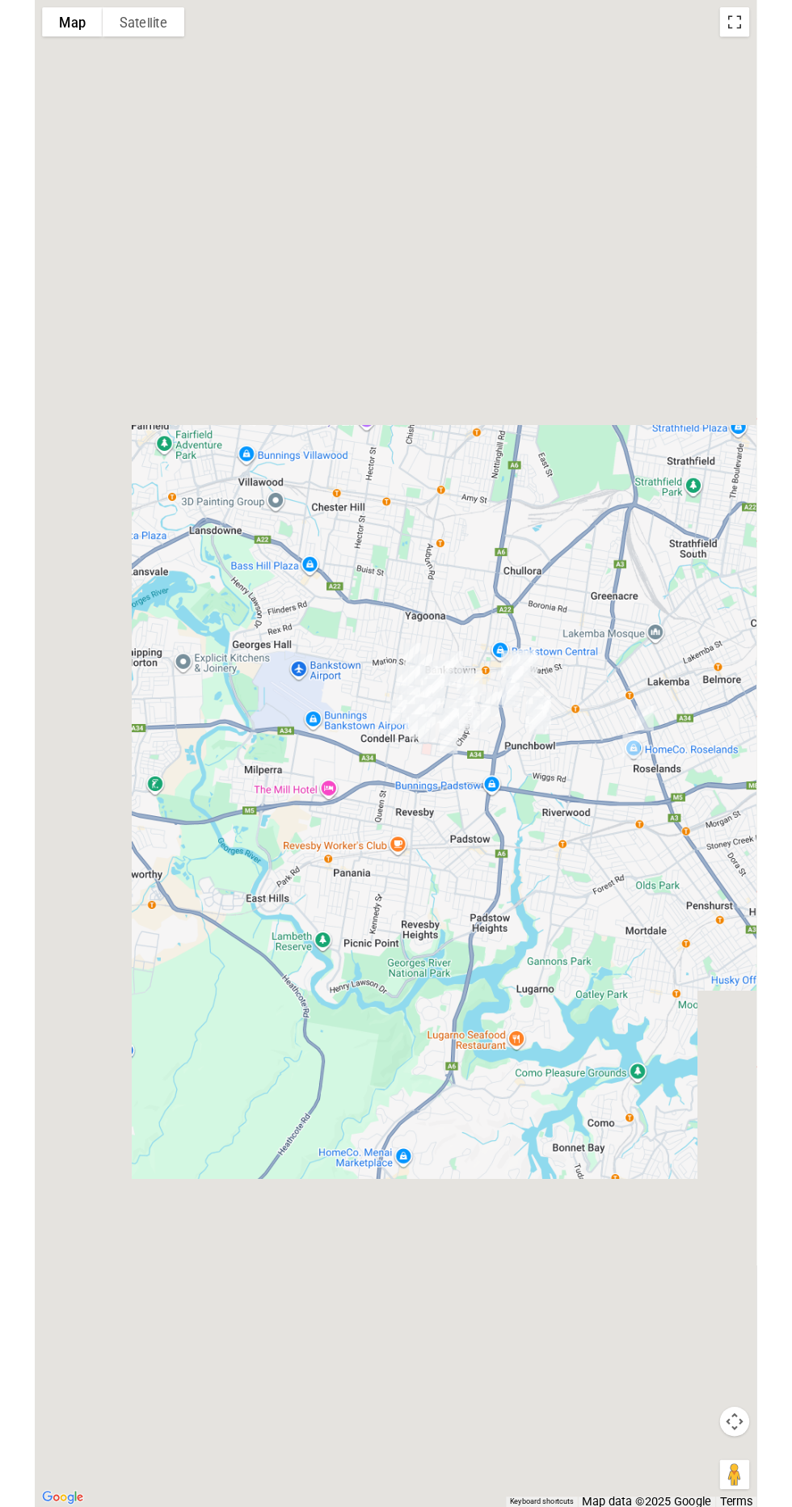
scroll to position [8879, 0]
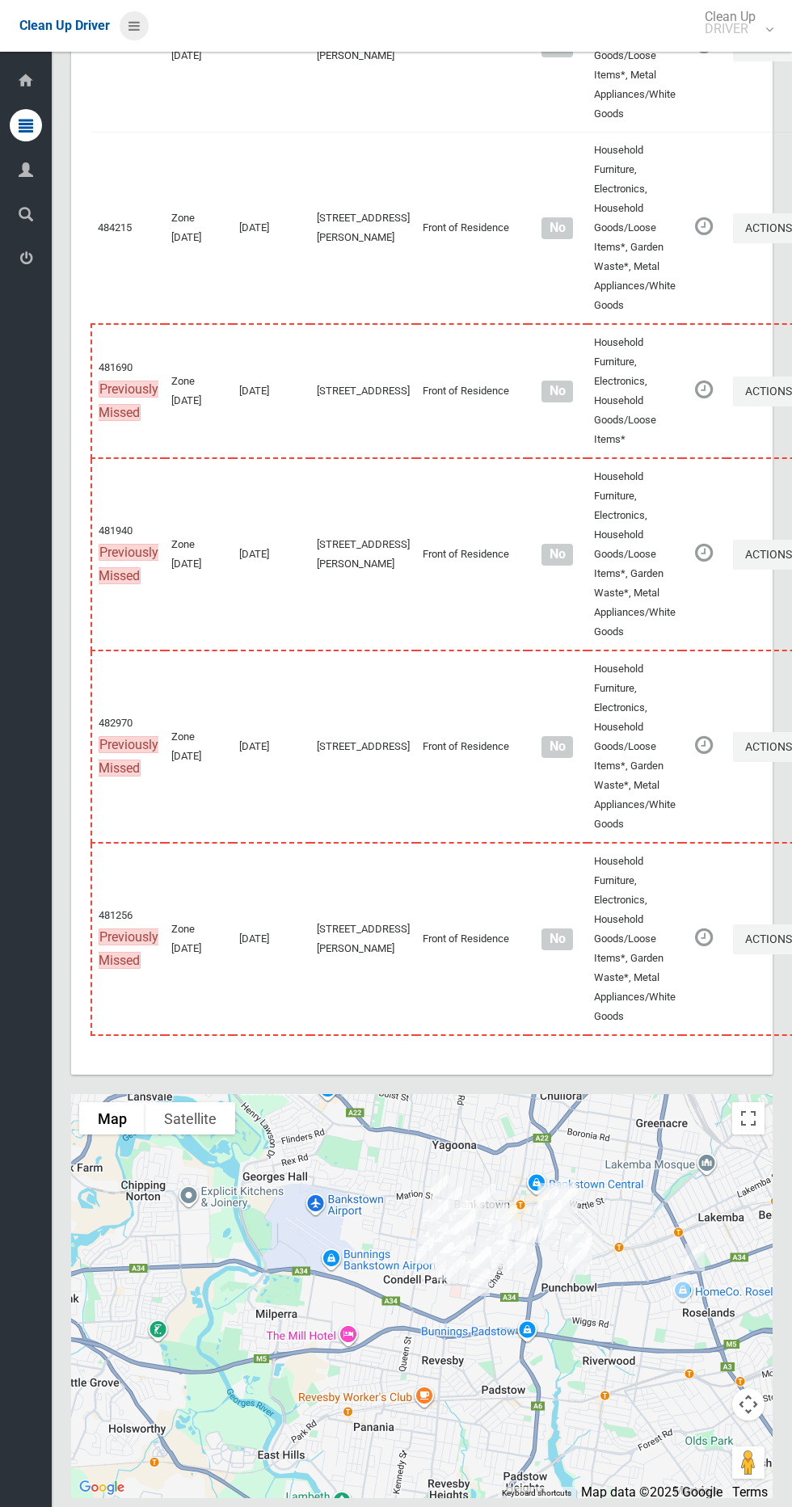
click at [132, 27] on icon at bounding box center [133, 25] width 11 height 27
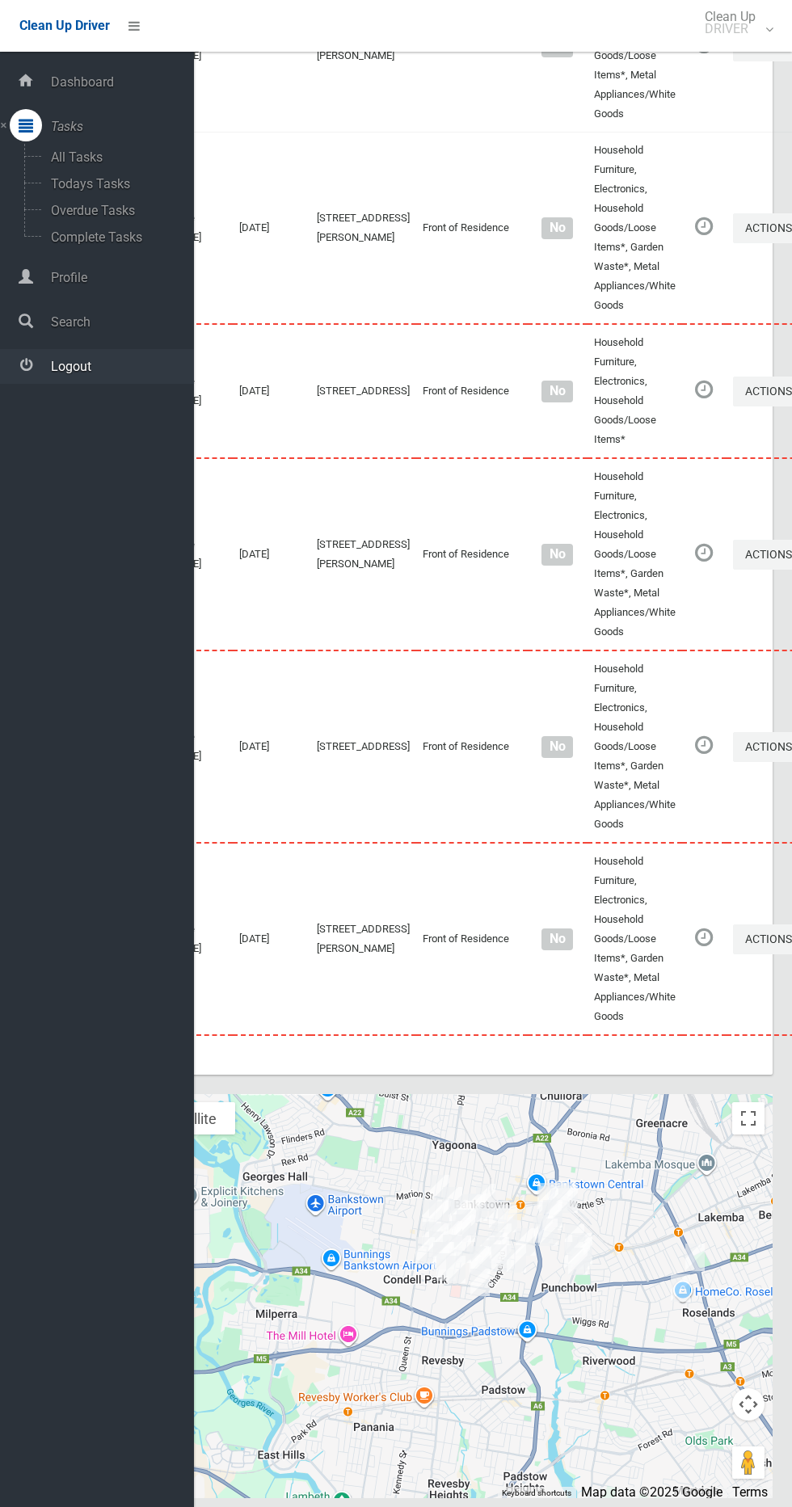
click at [89, 364] on span "Logout" at bounding box center [120, 366] width 148 height 15
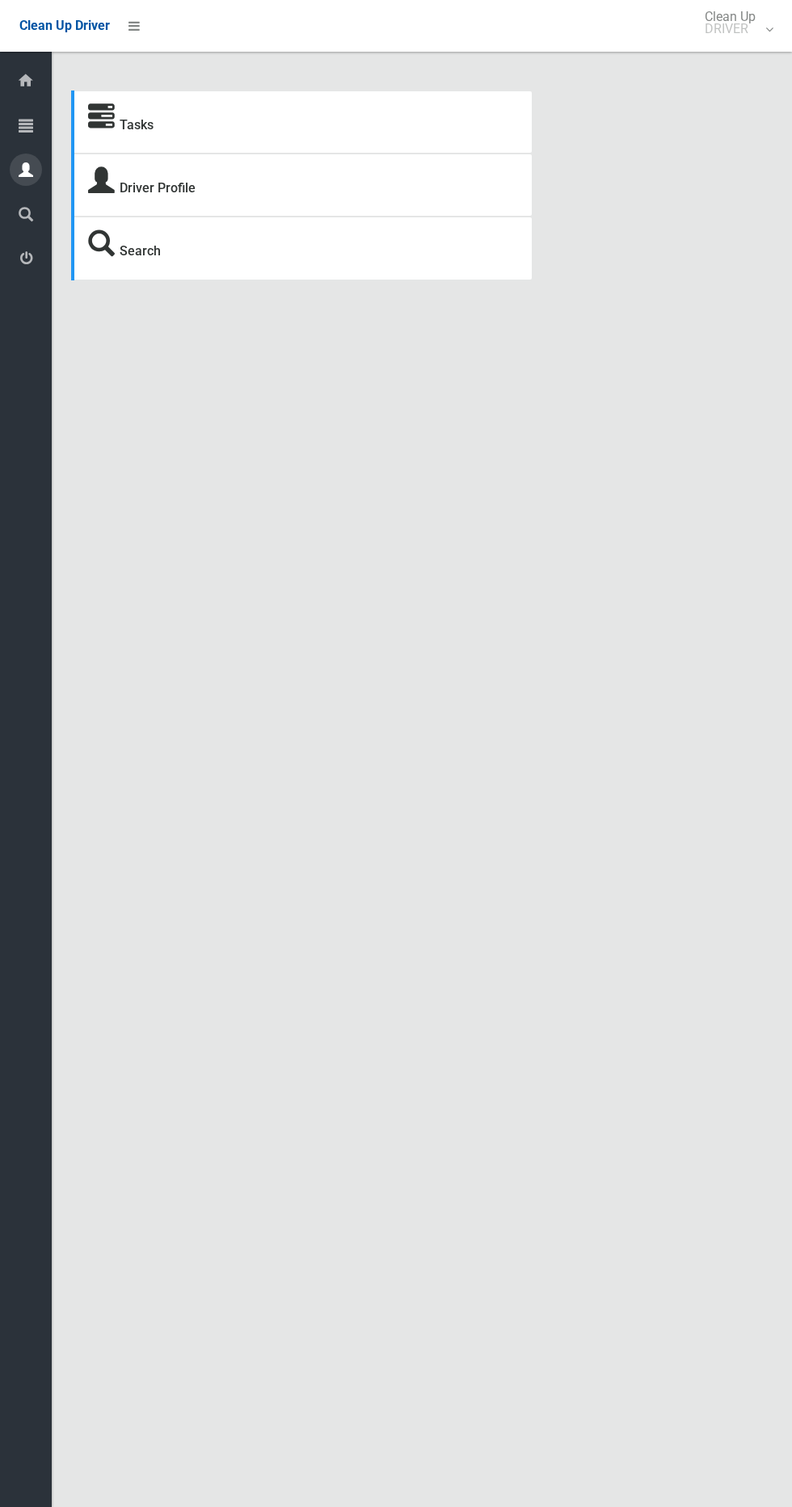
click at [26, 161] on icon at bounding box center [26, 170] width 15 height 32
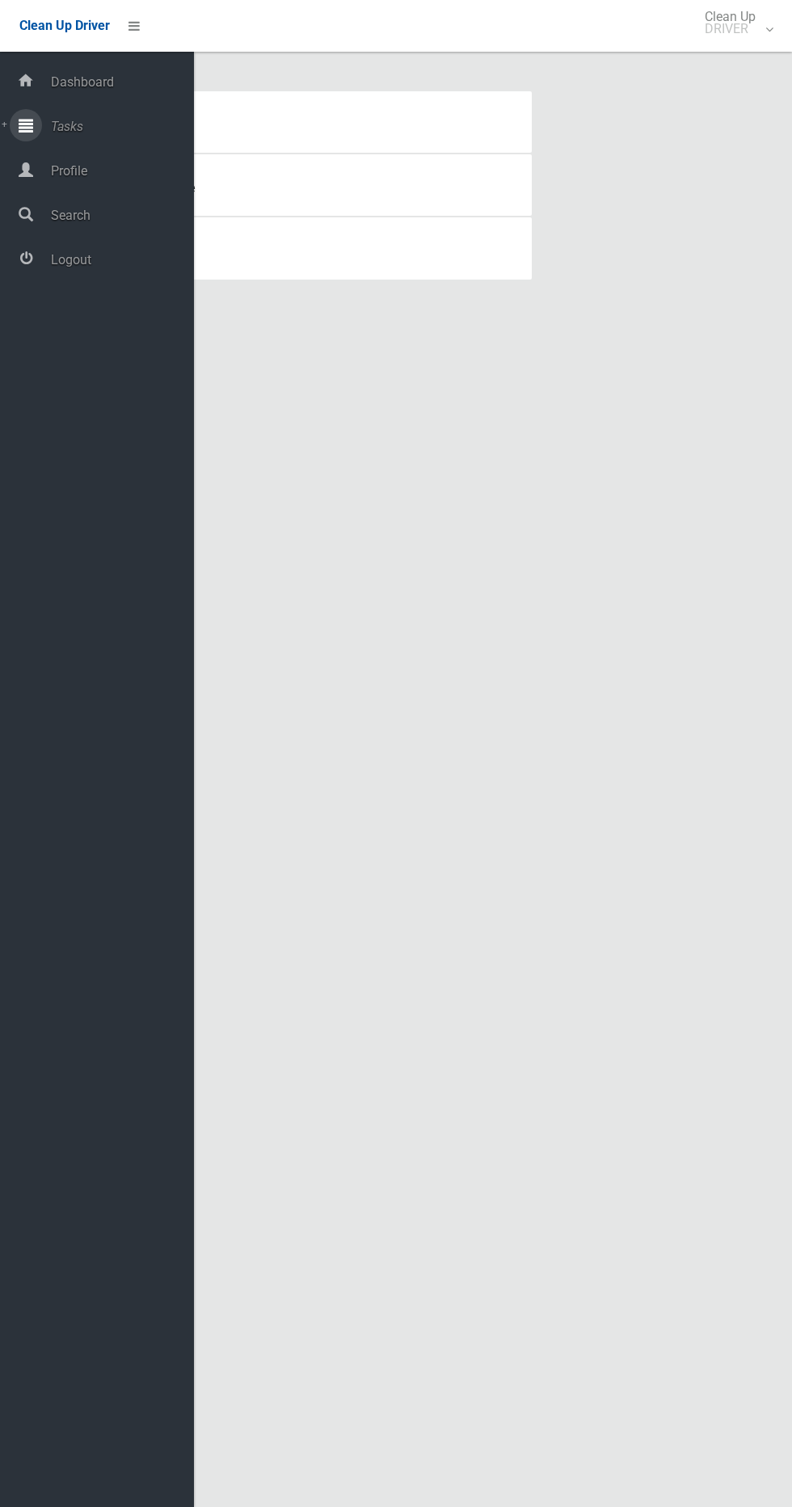
click at [26, 124] on icon at bounding box center [26, 125] width 15 height 32
click at [108, 187] on span "Todays Tasks" at bounding box center [113, 183] width 134 height 15
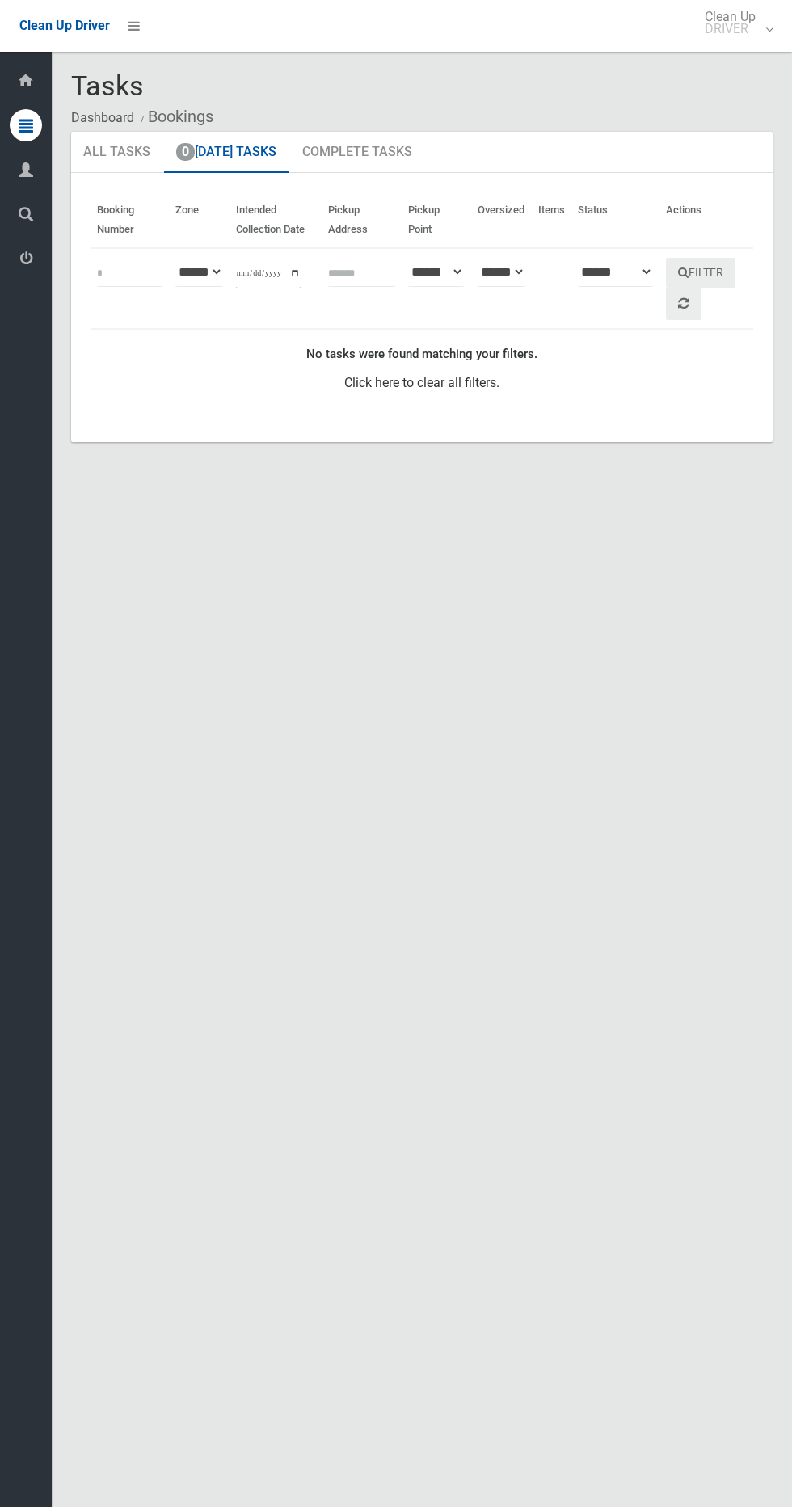
click at [264, 272] on input "**********" at bounding box center [268, 274] width 65 height 30
type input "**********"
click at [717, 283] on button "Filter" at bounding box center [700, 273] width 69 height 30
click at [708, 266] on button "Filter" at bounding box center [700, 273] width 69 height 30
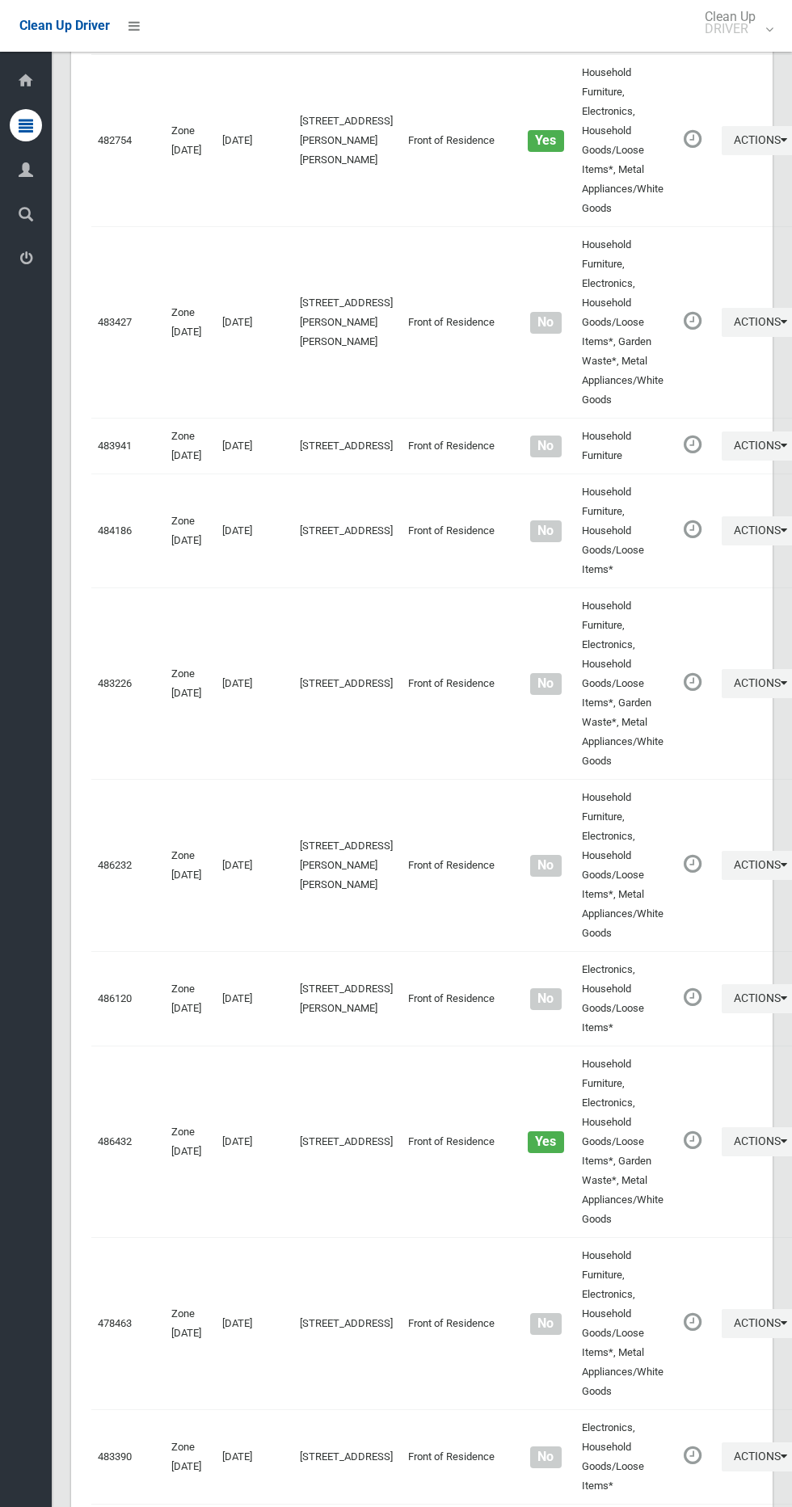
scroll to position [8199, 0]
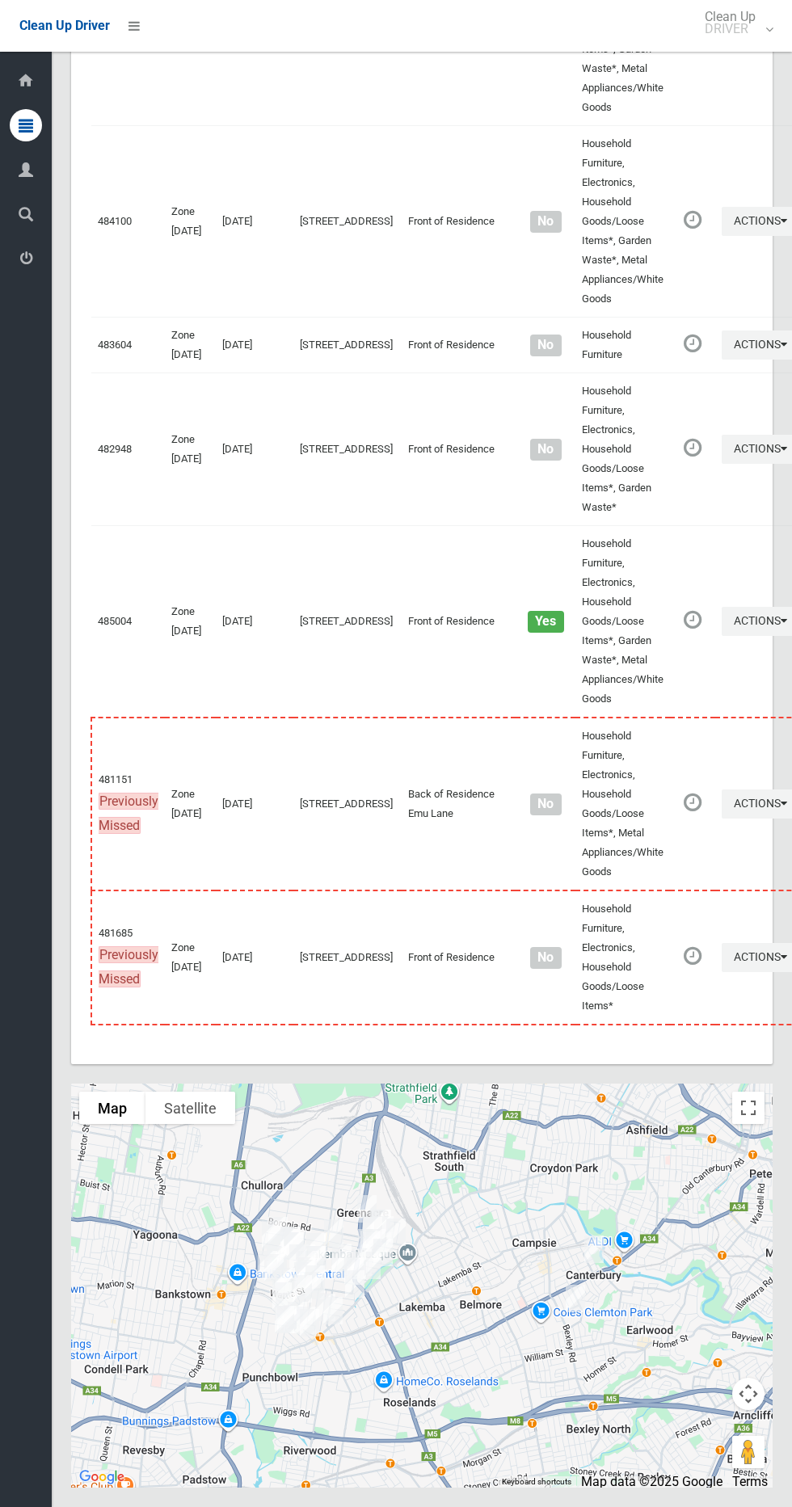
click at [752, 1091] on div at bounding box center [421, 1285] width 701 height 404
click at [754, 1085] on div at bounding box center [421, 1285] width 701 height 404
click at [742, 1110] on button "Toggle fullscreen view" at bounding box center [748, 1107] width 32 height 32
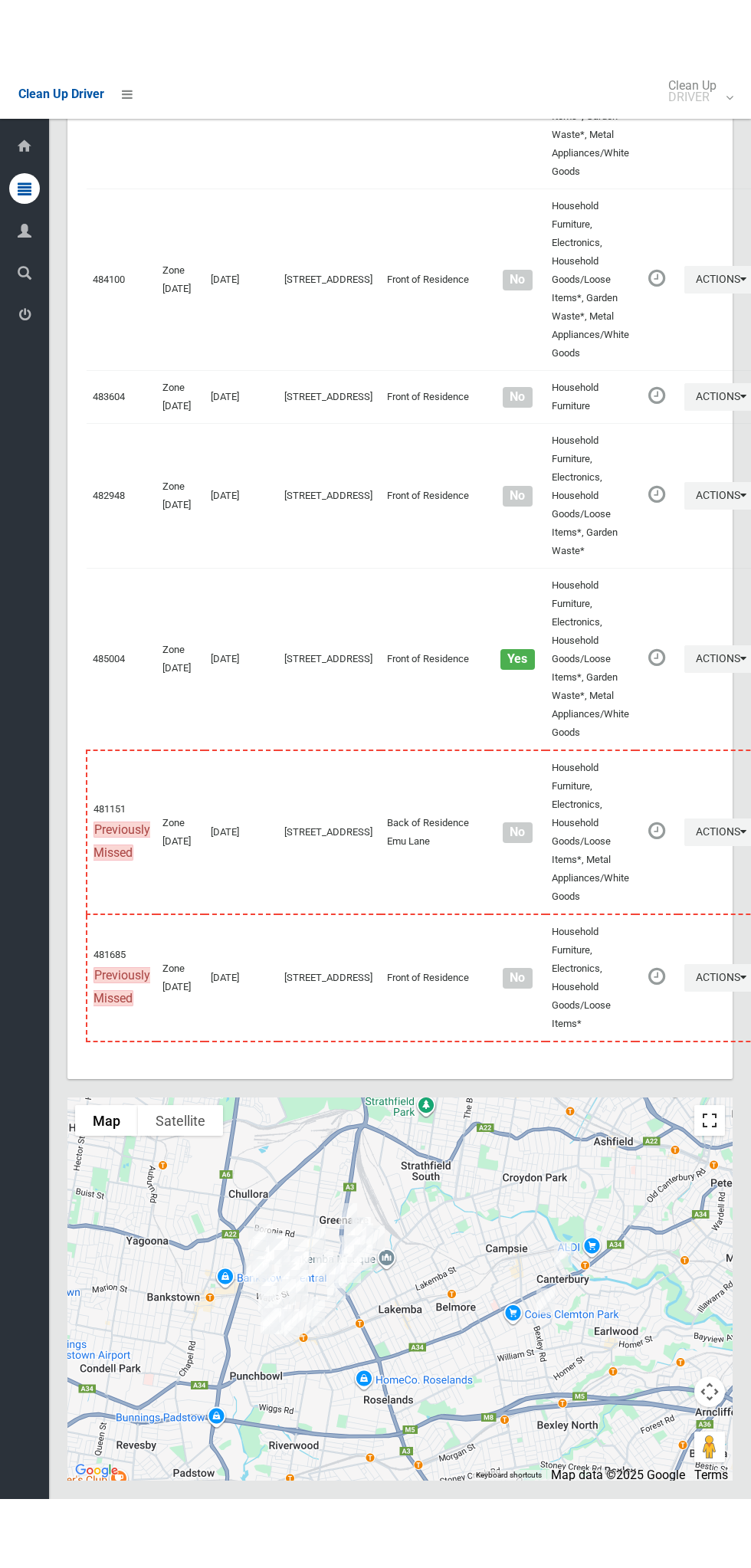
scroll to position [7639, 0]
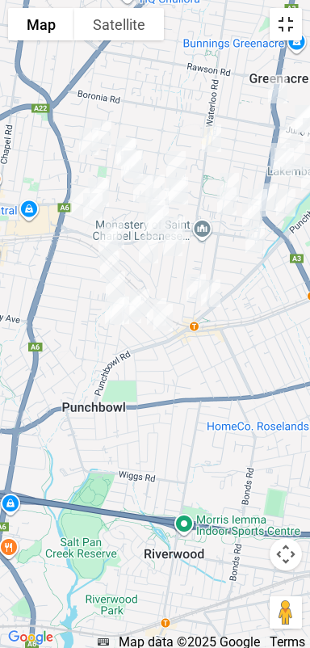
click at [292, 29] on button "Toggle fullscreen view" at bounding box center [286, 24] width 32 height 32
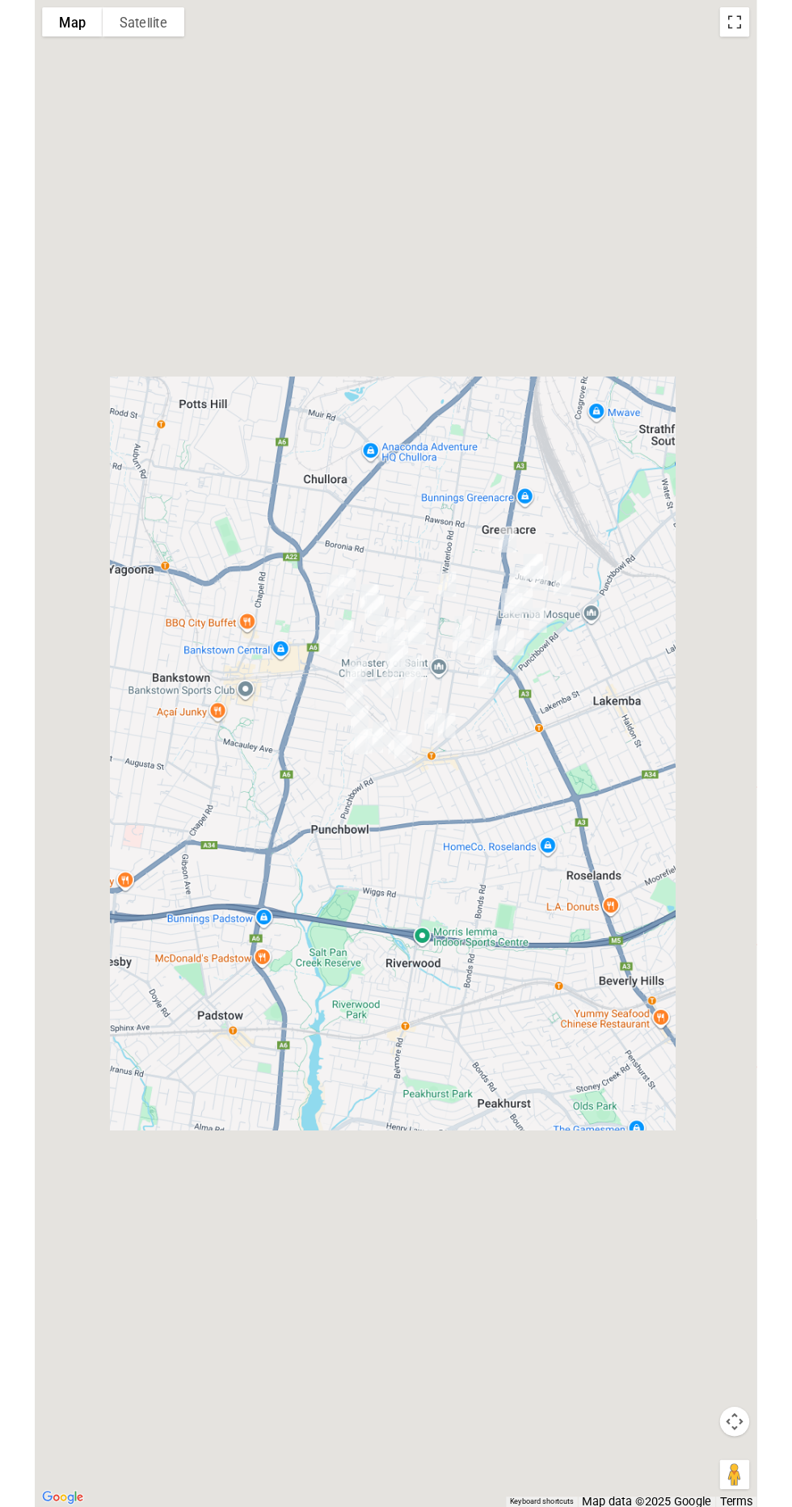
scroll to position [8111, 0]
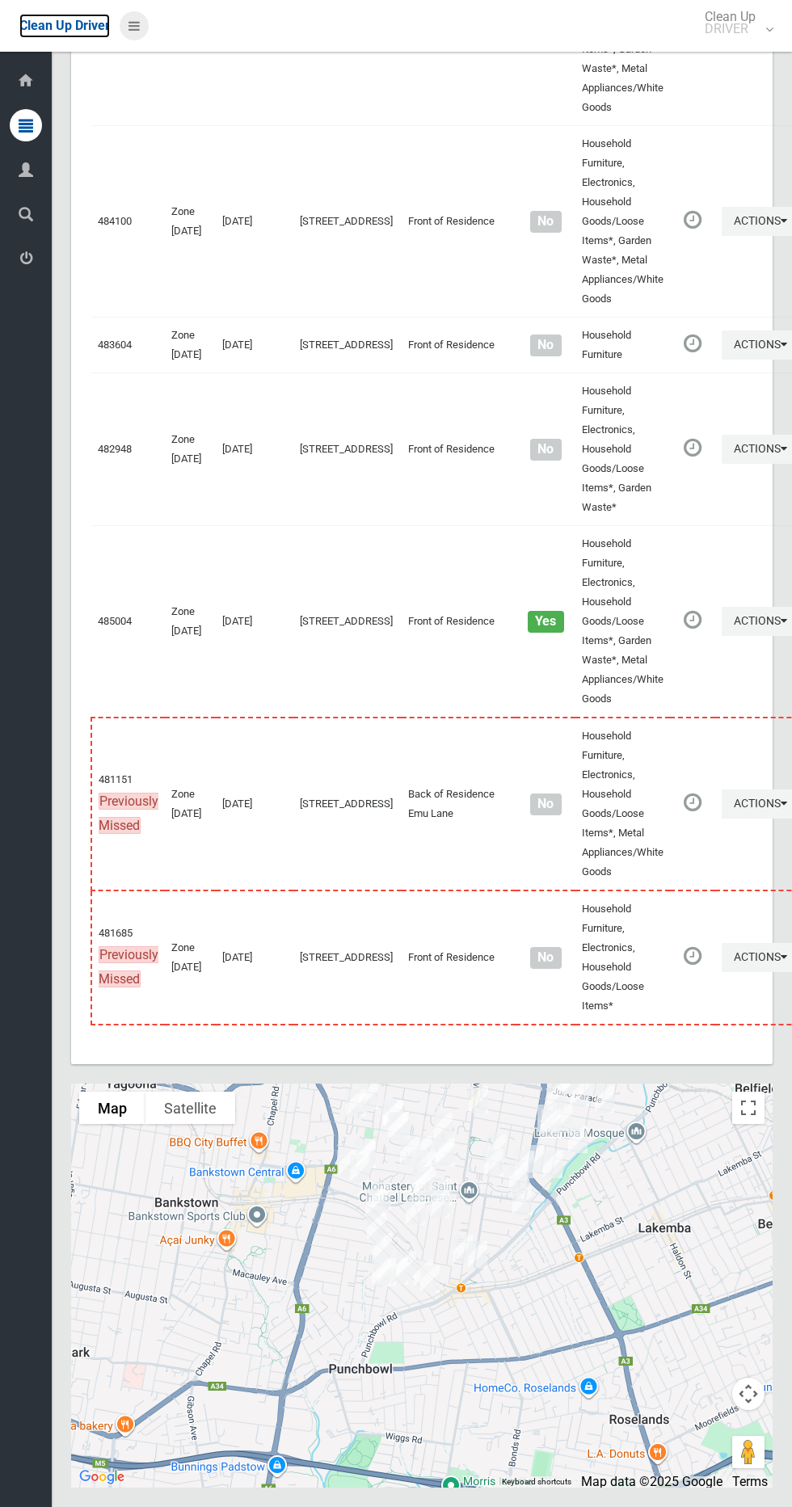
click at [95, 28] on span "Clean Up Driver" at bounding box center [64, 25] width 90 height 15
click at [136, 21] on icon at bounding box center [133, 25] width 11 height 27
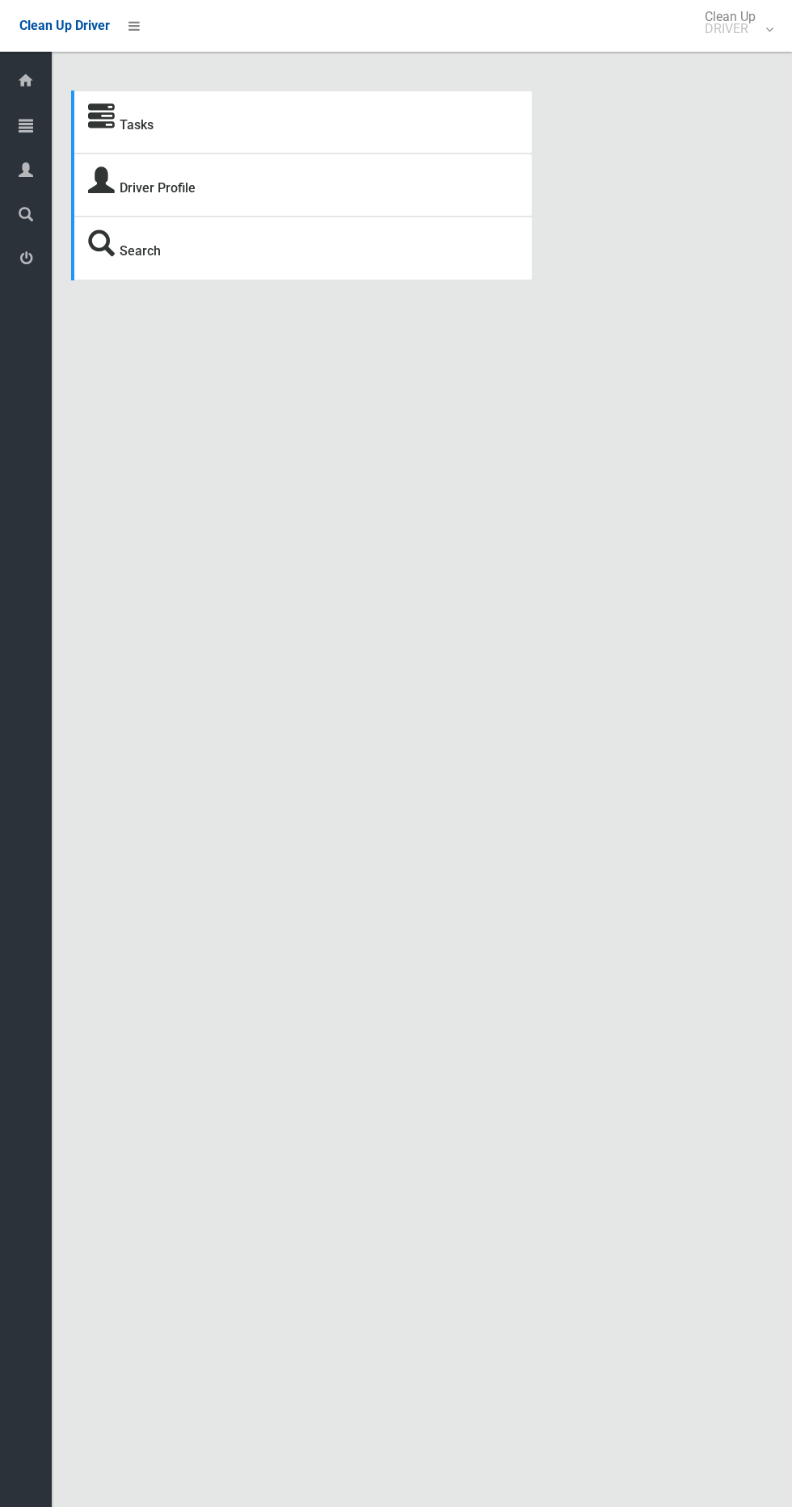
click at [121, 374] on div "Tasks Driver Profile Search Driver Dashboard Dashboard Tasks All Tasks Todays T…" at bounding box center [396, 772] width 792 height 1507
click at [141, 25] on link at bounding box center [134, 25] width 29 height 29
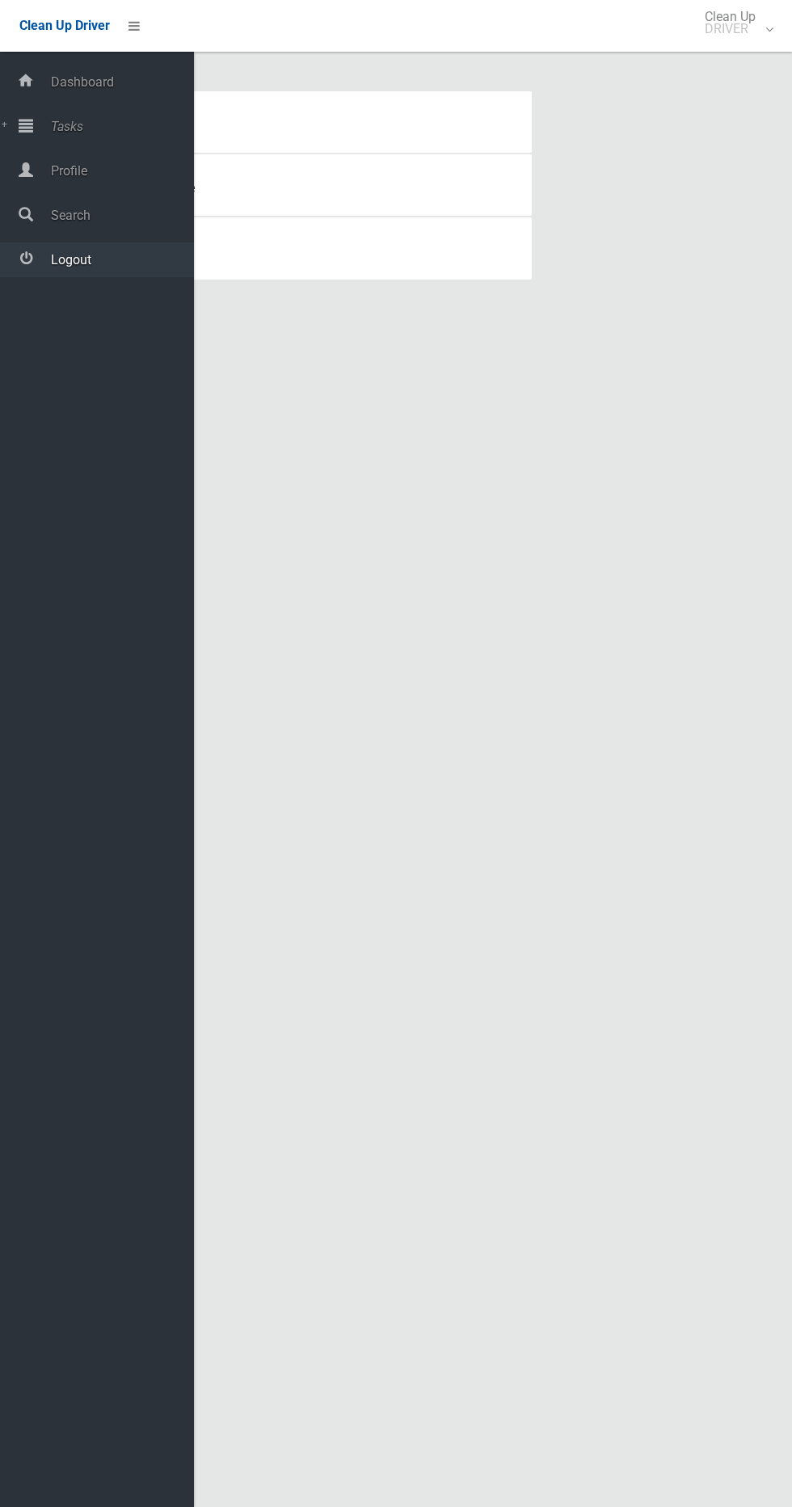
click at [110, 259] on span "Logout" at bounding box center [120, 259] width 148 height 15
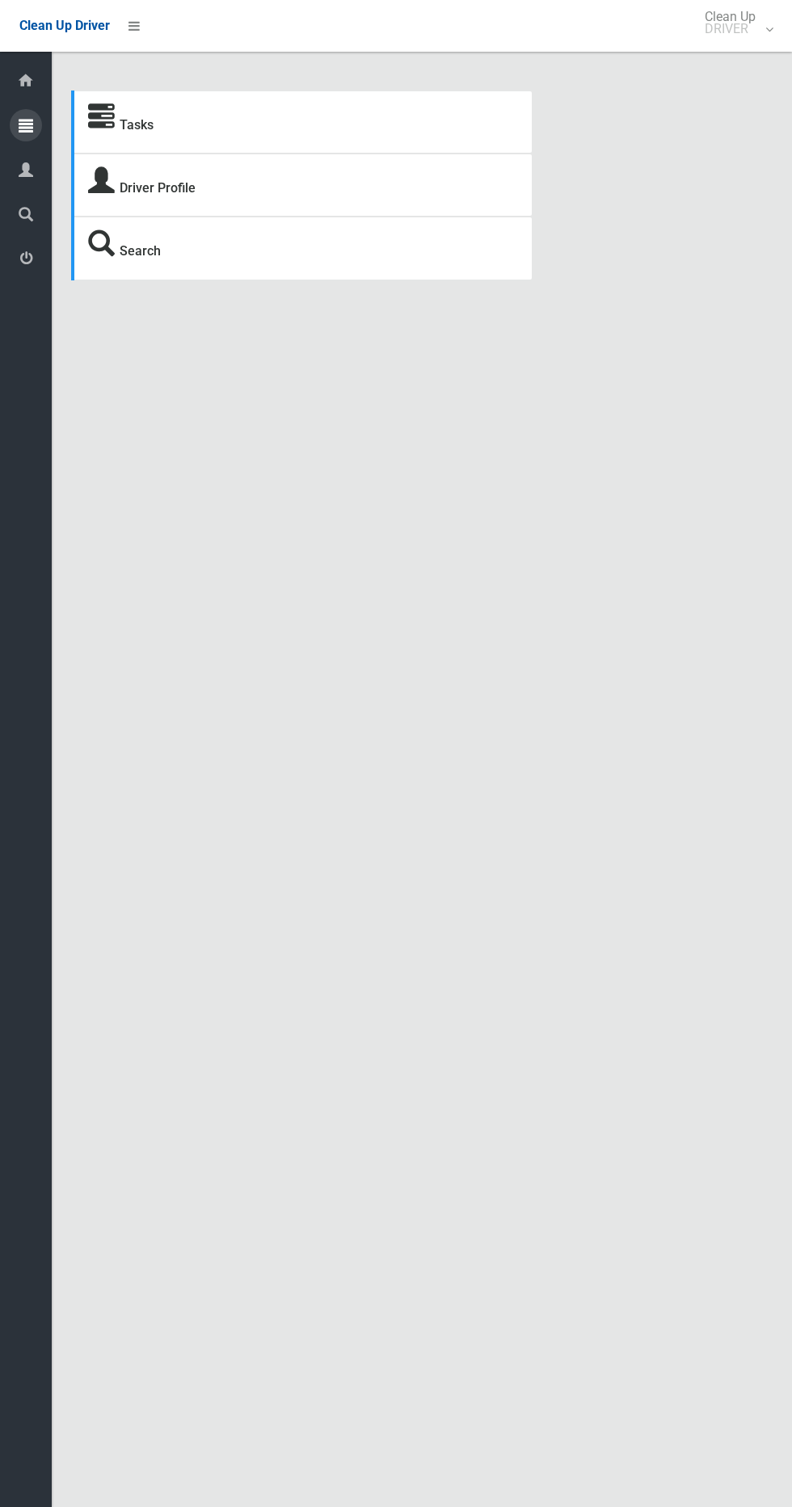
click at [36, 132] on div at bounding box center [26, 125] width 32 height 32
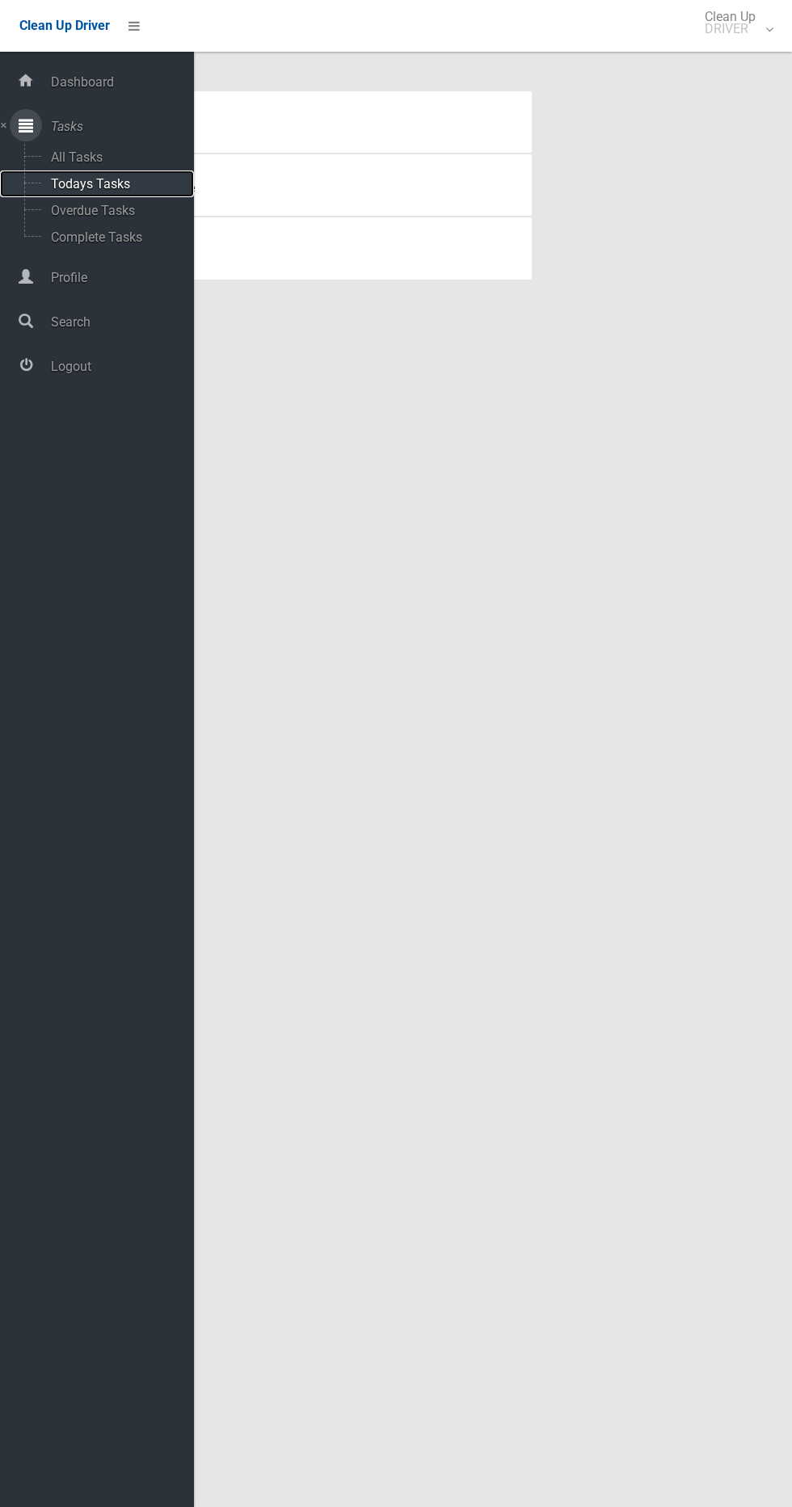
click at [125, 183] on span "Todays Tasks" at bounding box center [113, 183] width 134 height 15
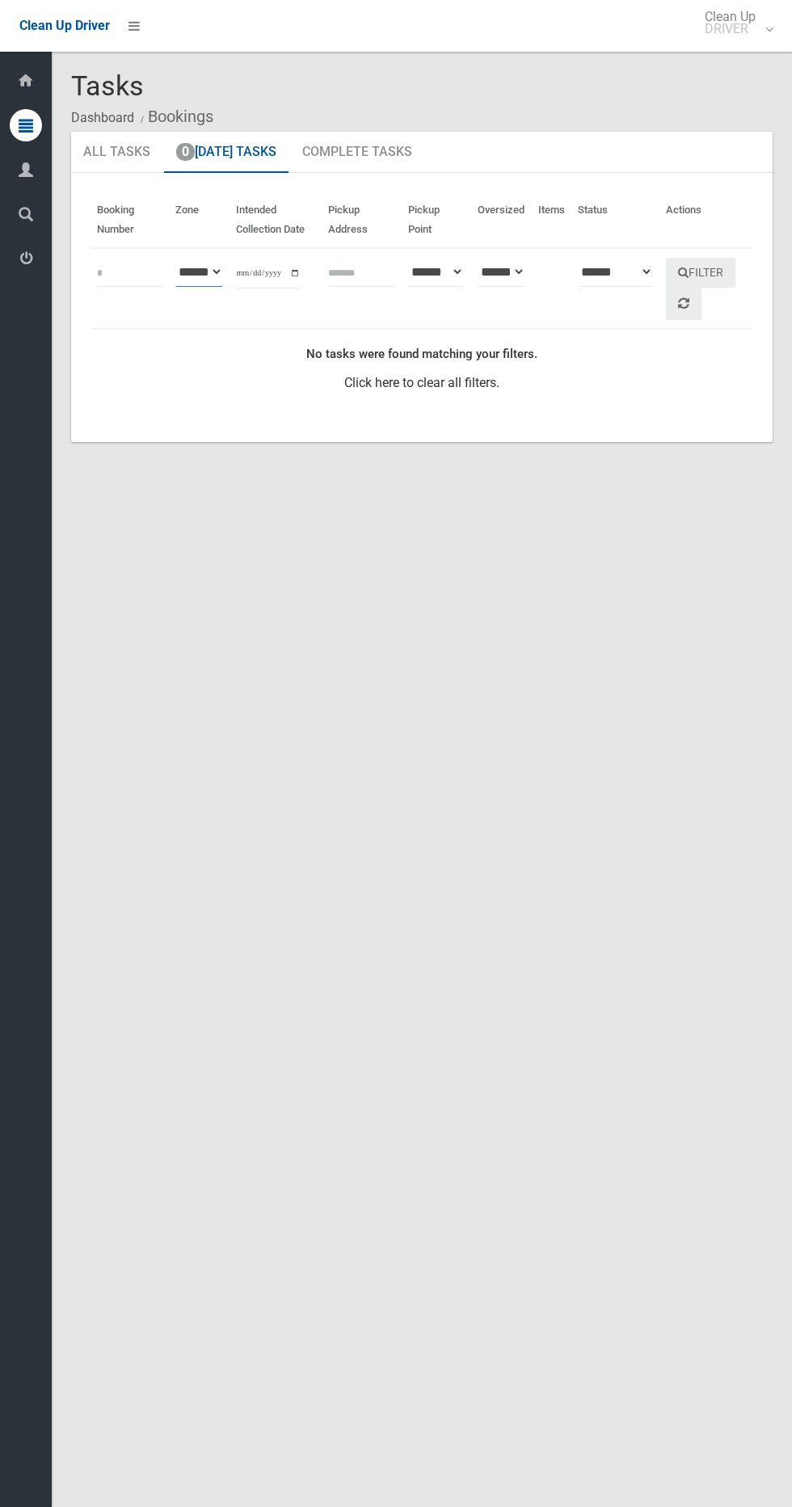
click at [196, 271] on select "**********" at bounding box center [199, 272] width 48 height 30
click at [176, 257] on select "**********" at bounding box center [199, 272] width 48 height 30
click at [250, 266] on input "**********" at bounding box center [268, 274] width 65 height 30
type input "**********"
click at [708, 272] on button "Filter" at bounding box center [700, 273] width 69 height 30
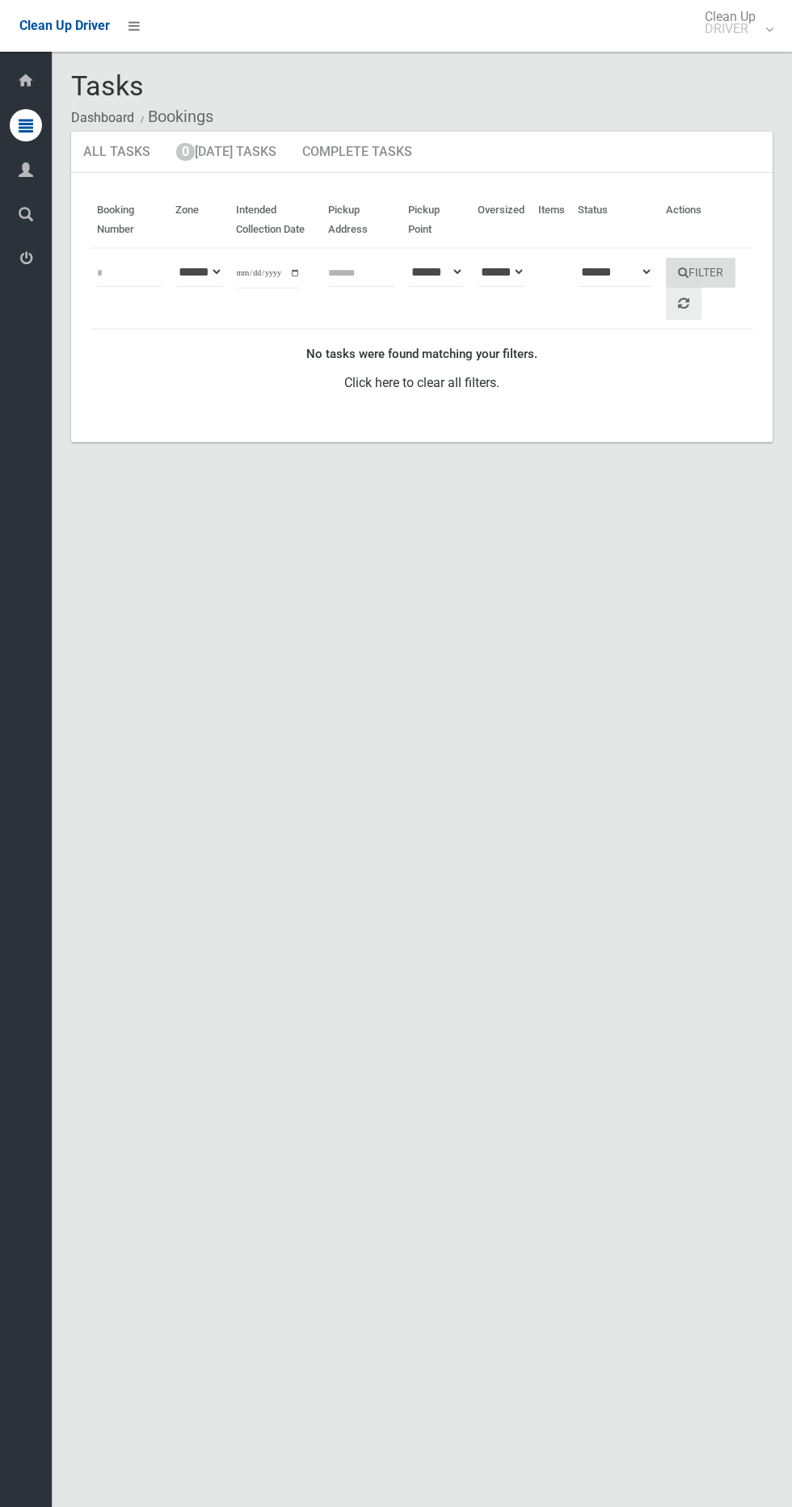
click at [725, 232] on th "Actions" at bounding box center [706, 220] width 94 height 56
click at [704, 272] on button "Filter" at bounding box center [700, 273] width 69 height 30
click at [255, 263] on input "**********" at bounding box center [268, 274] width 65 height 30
click at [714, 265] on button "Filter" at bounding box center [700, 273] width 69 height 30
